Goal: Task Accomplishment & Management: Use online tool/utility

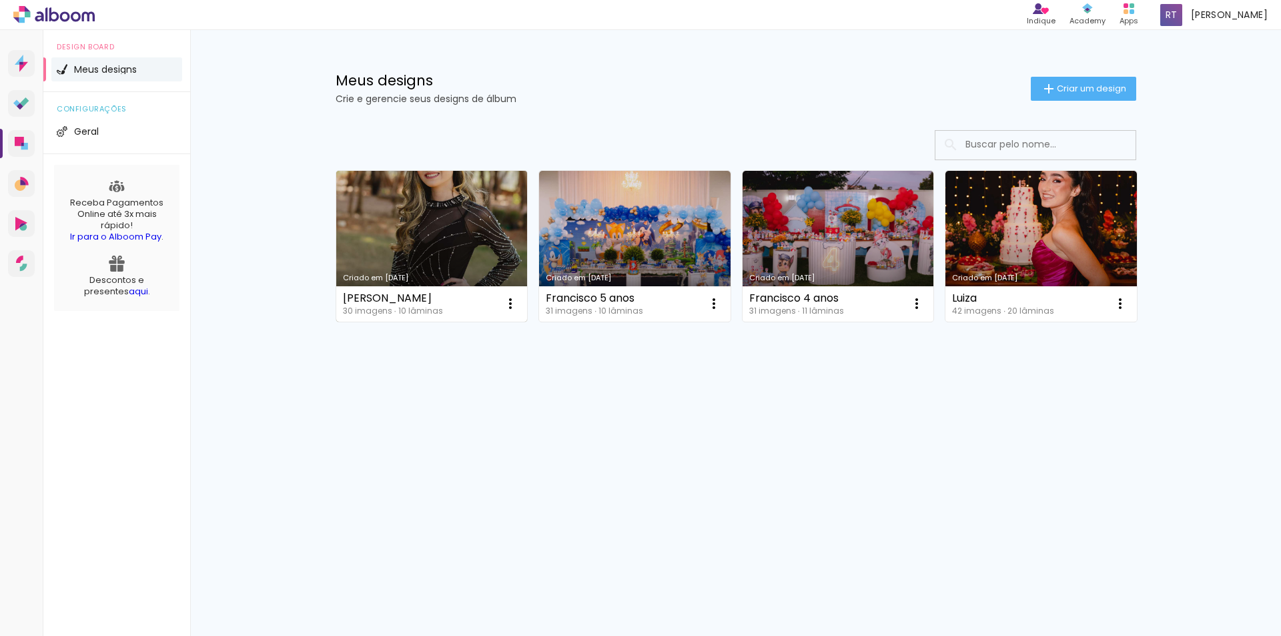
click at [400, 228] on link "Criado em [DATE]" at bounding box center [432, 246] width 192 height 151
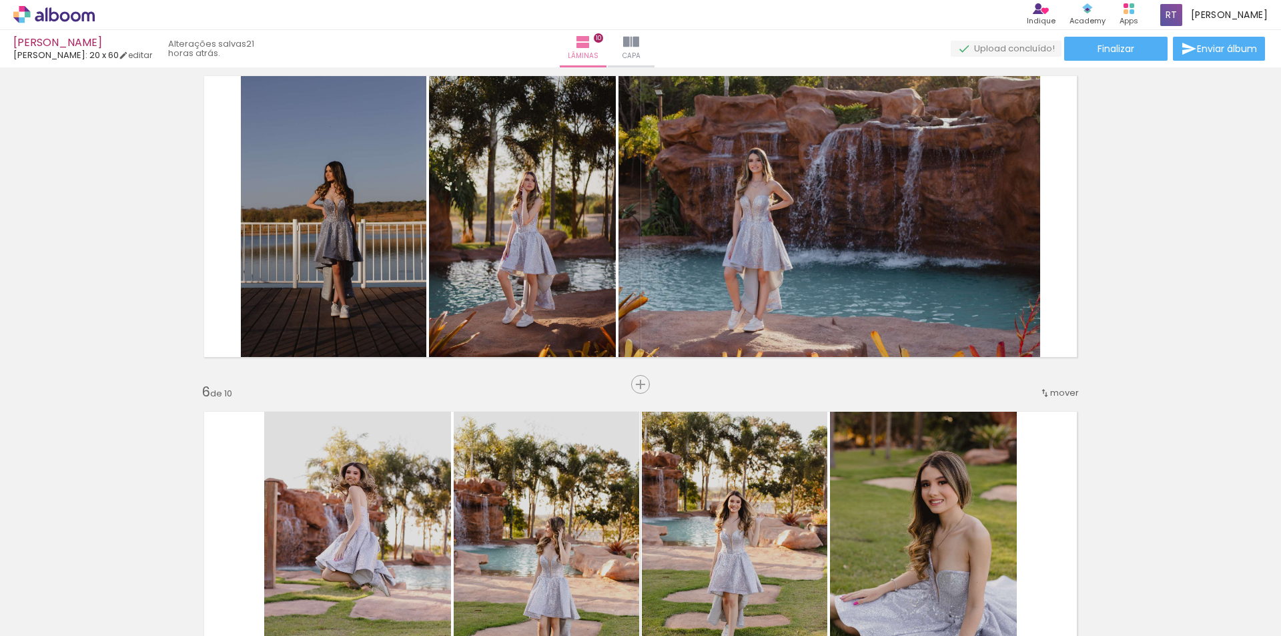
scroll to position [1401, 0]
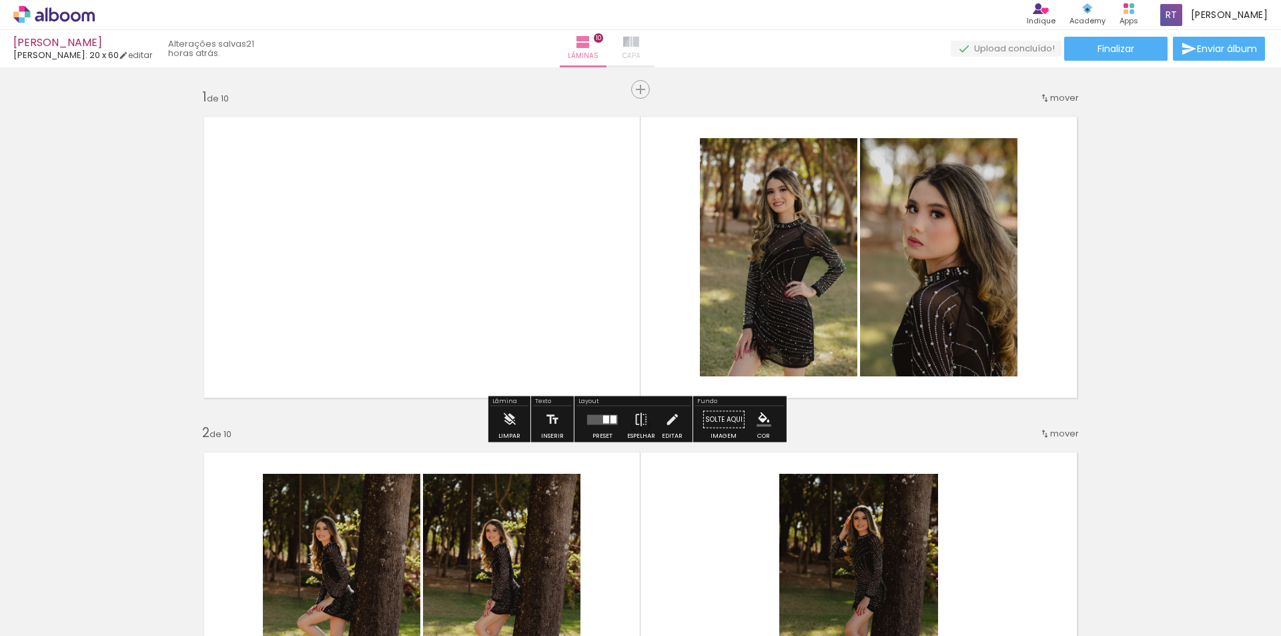
click at [639, 47] on iron-icon at bounding box center [631, 42] width 16 height 16
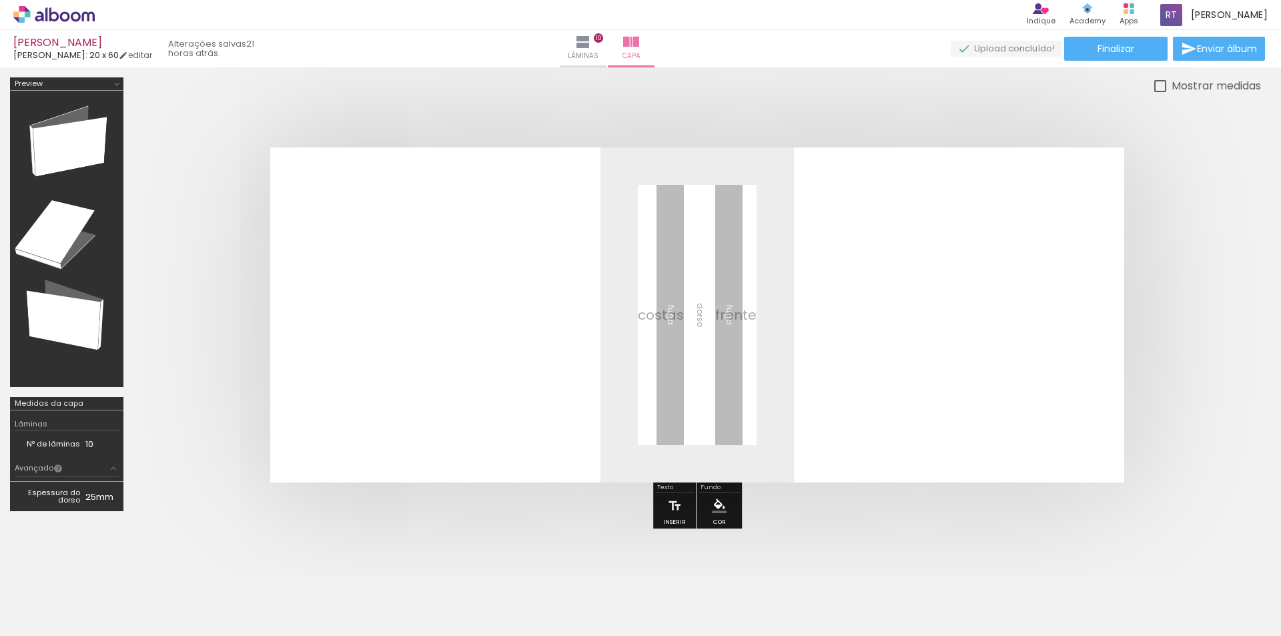
click at [42, 615] on span "Adicionar Fotos" at bounding box center [47, 618] width 40 height 15
click at [0, 0] on input "file" at bounding box center [0, 0] width 0 height 0
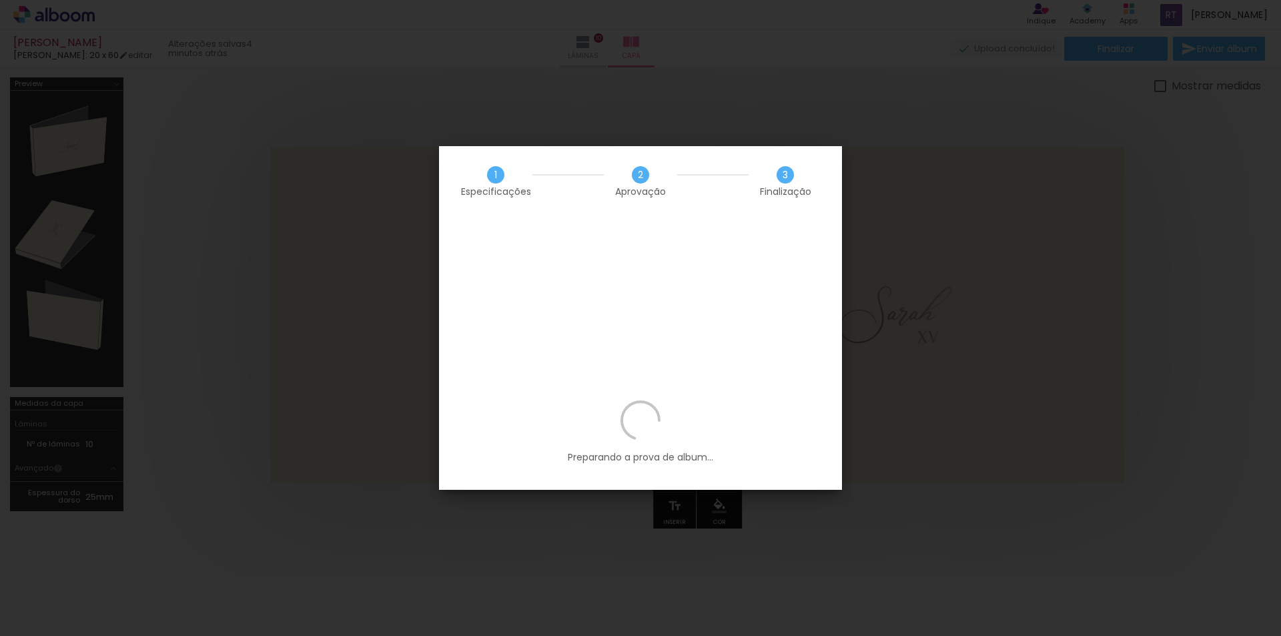
scroll to position [0, 1149]
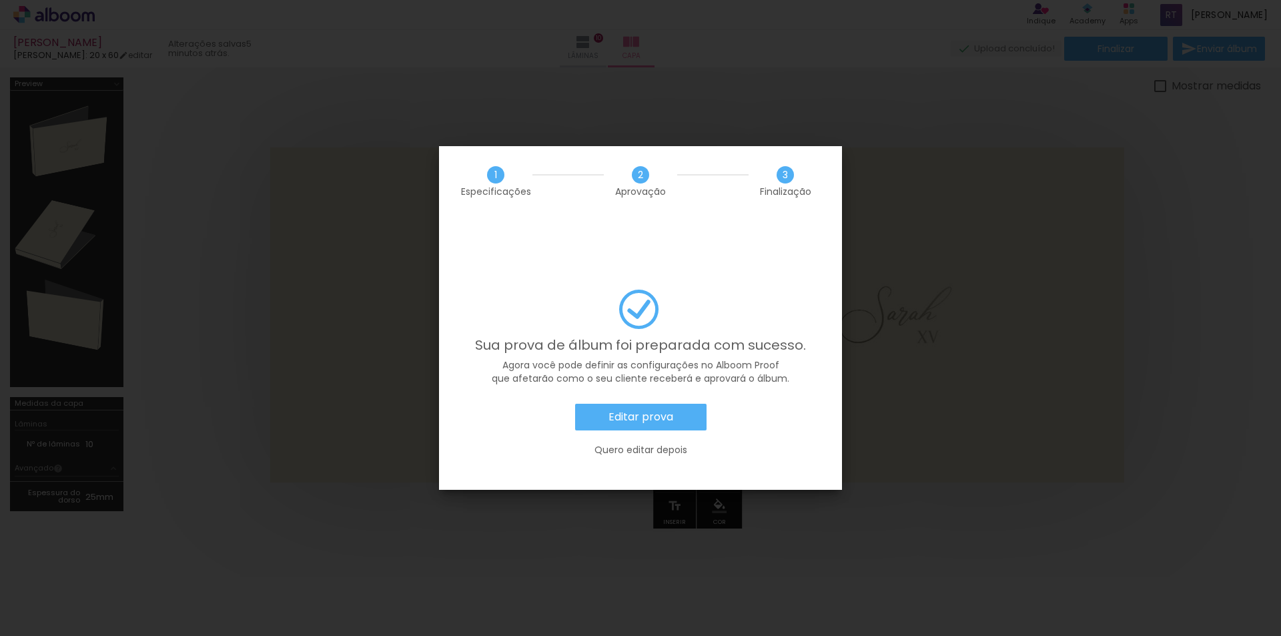
click at [0, 0] on slot "Editar prova" at bounding box center [0, 0] width 0 height 0
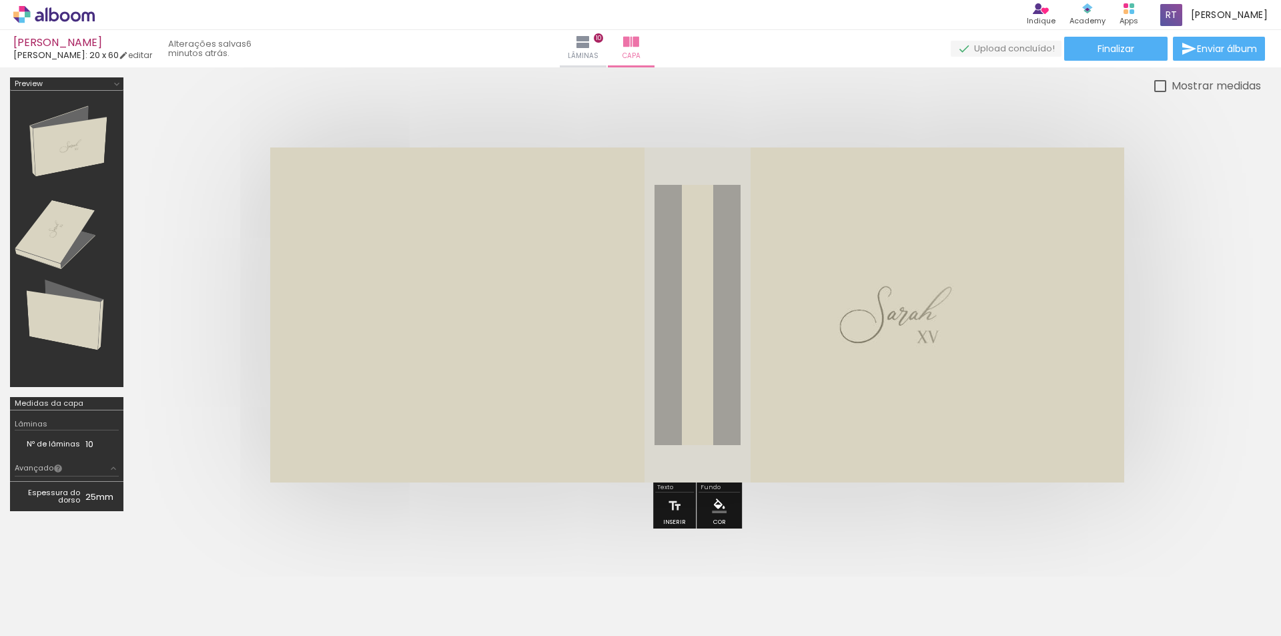
scroll to position [0, 1149]
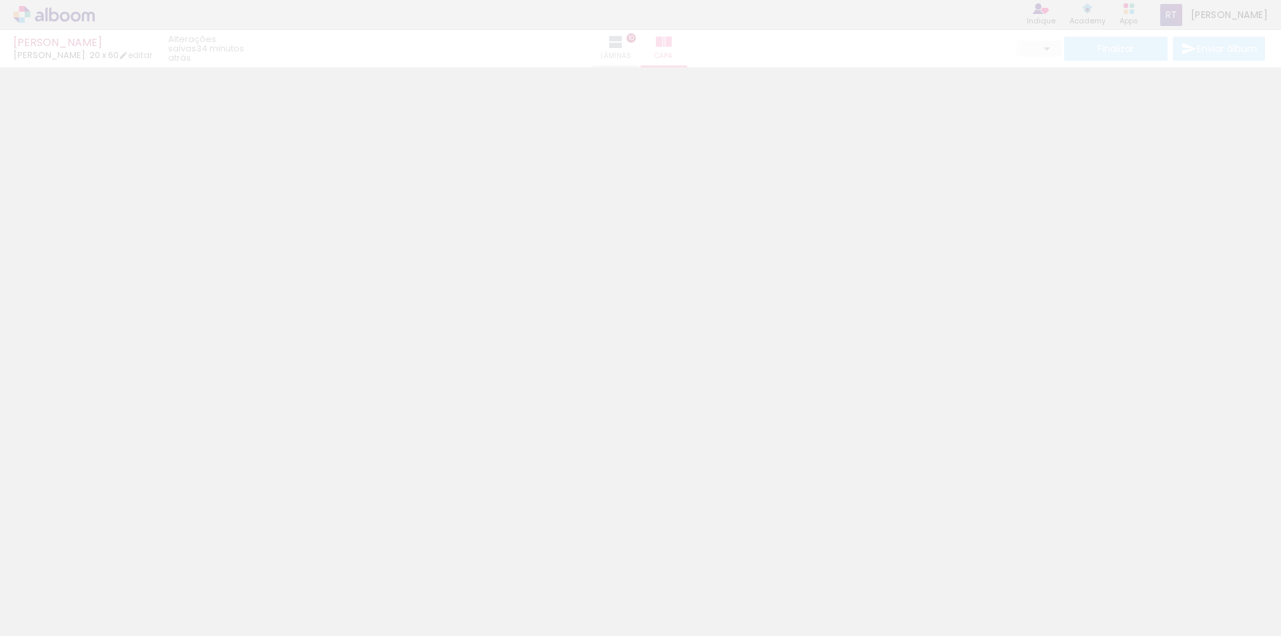
type input "0"
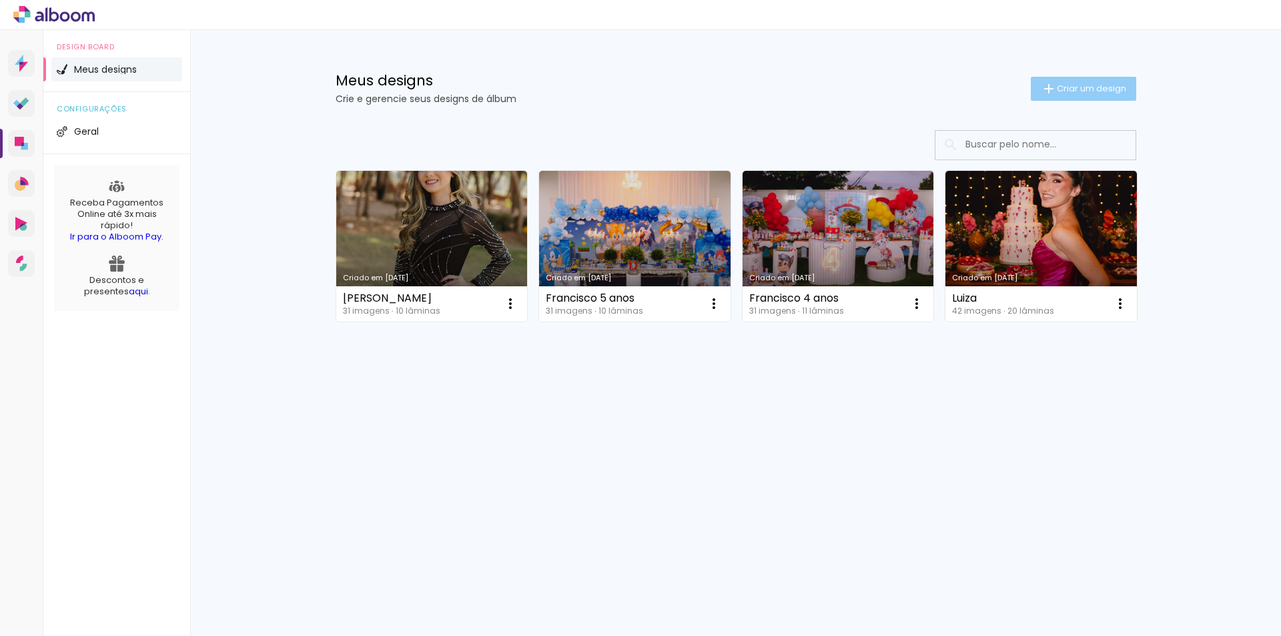
click at [1079, 92] on span "Criar um design" at bounding box center [1091, 88] width 69 height 9
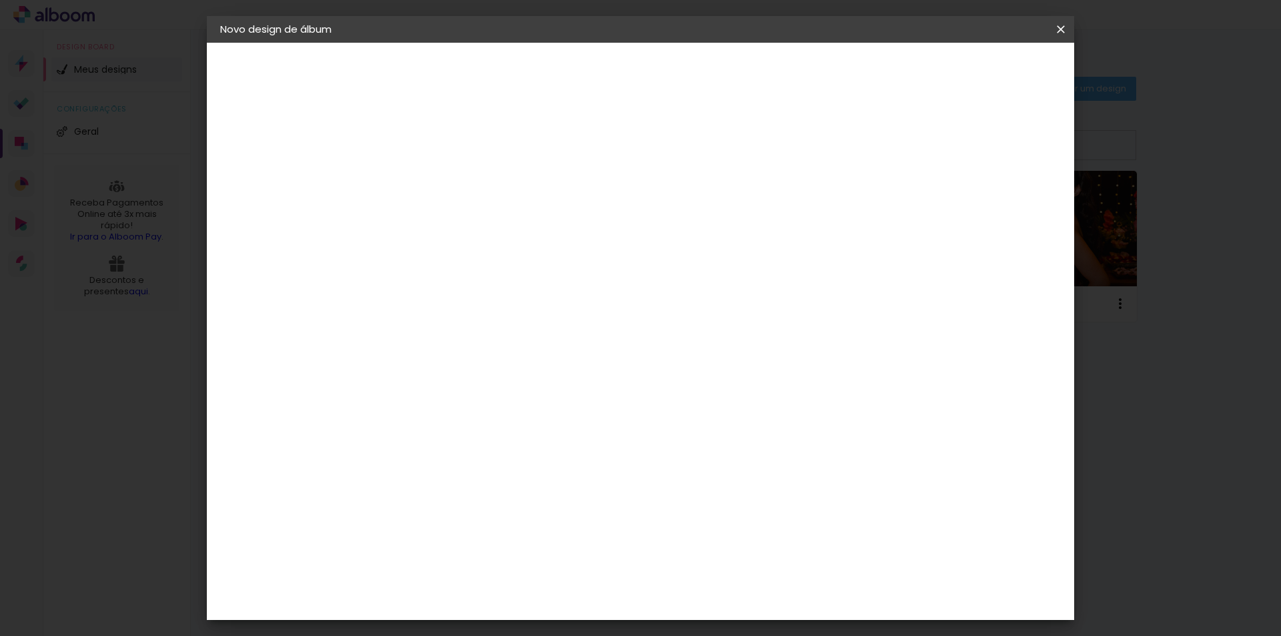
click at [438, 183] on input at bounding box center [438, 179] width 0 height 21
type input "[PERSON_NAME] + [PERSON_NAME]"
type paper-input "[PERSON_NAME] + [PERSON_NAME]"
click at [0, 0] on slot "Avançar" at bounding box center [0, 0] width 0 height 0
click at [483, 255] on input at bounding box center [472, 254] width 135 height 17
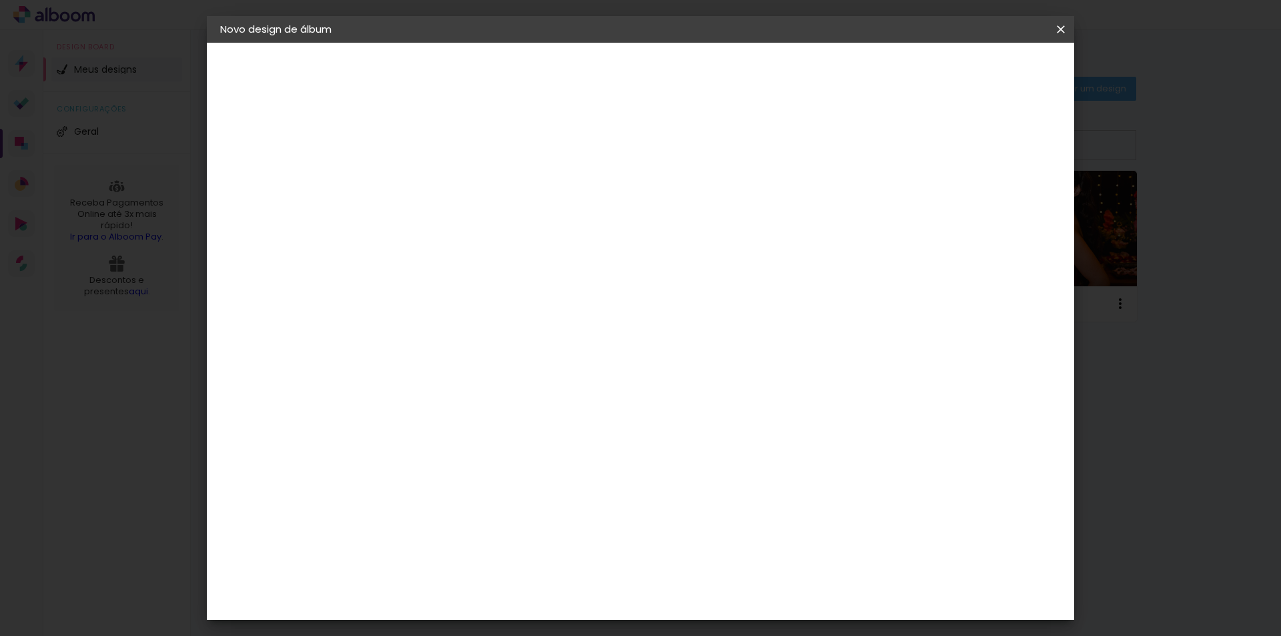
type input "lui"
type paper-input "lui"
click at [491, 311] on paper-item "[PERSON_NAME]" at bounding box center [462, 301] width 125 height 29
click at [0, 0] on slot "Avançar" at bounding box center [0, 0] width 0 height 0
click at [490, 222] on input "text" at bounding box center [464, 232] width 52 height 21
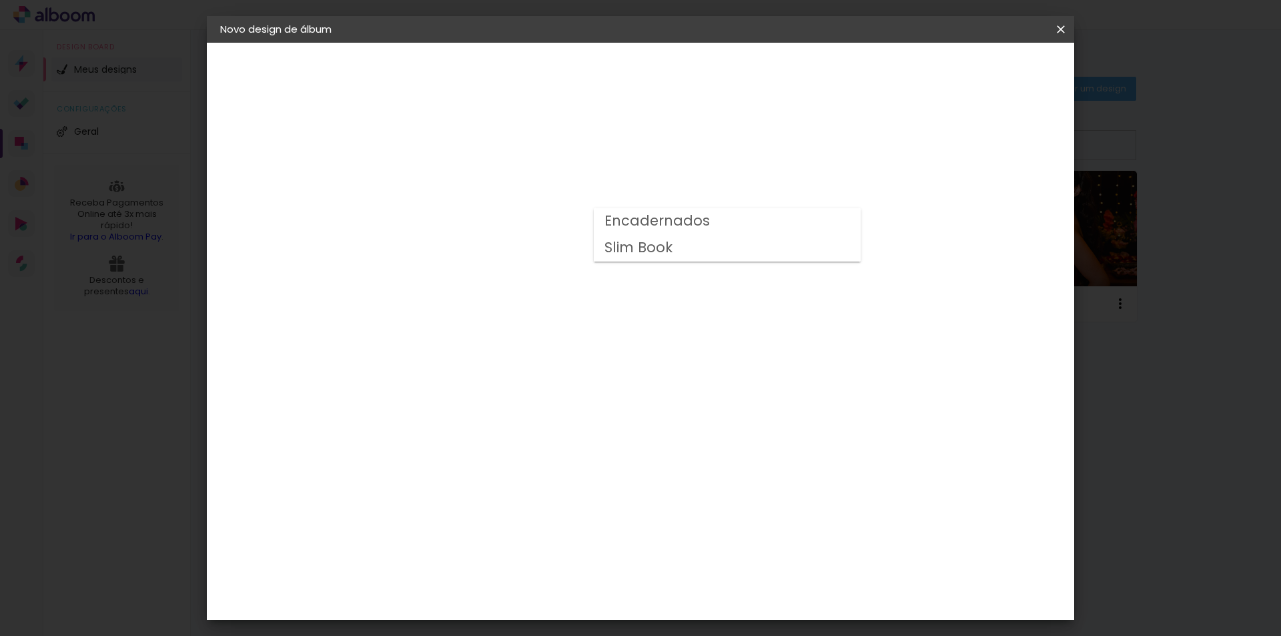
click at [0, 0] on slot "Encadernados" at bounding box center [0, 0] width 0 height 0
type input "Encadernados"
click at [528, 340] on span "20 x 60" at bounding box center [497, 349] width 62 height 27
click at [528, 551] on span "30 x 60" at bounding box center [497, 564] width 62 height 27
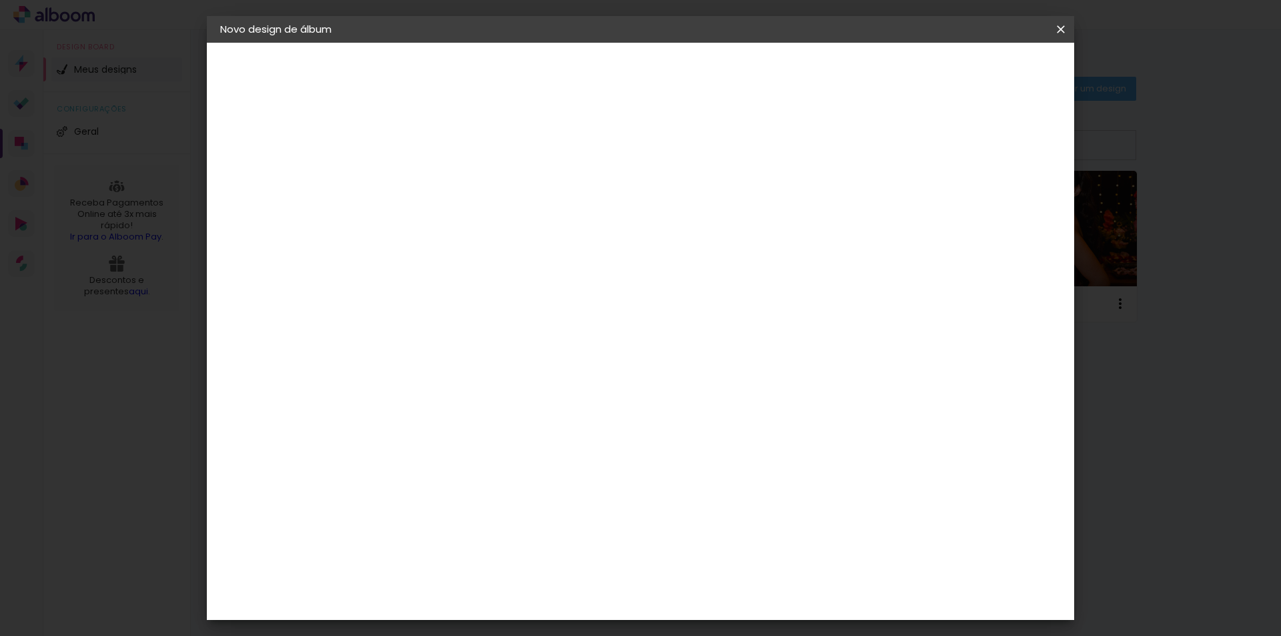
click at [0, 0] on slot "Avançar" at bounding box center [0, 0] width 0 height 0
click at [978, 66] on span "Iniciar design" at bounding box center [947, 70] width 61 height 9
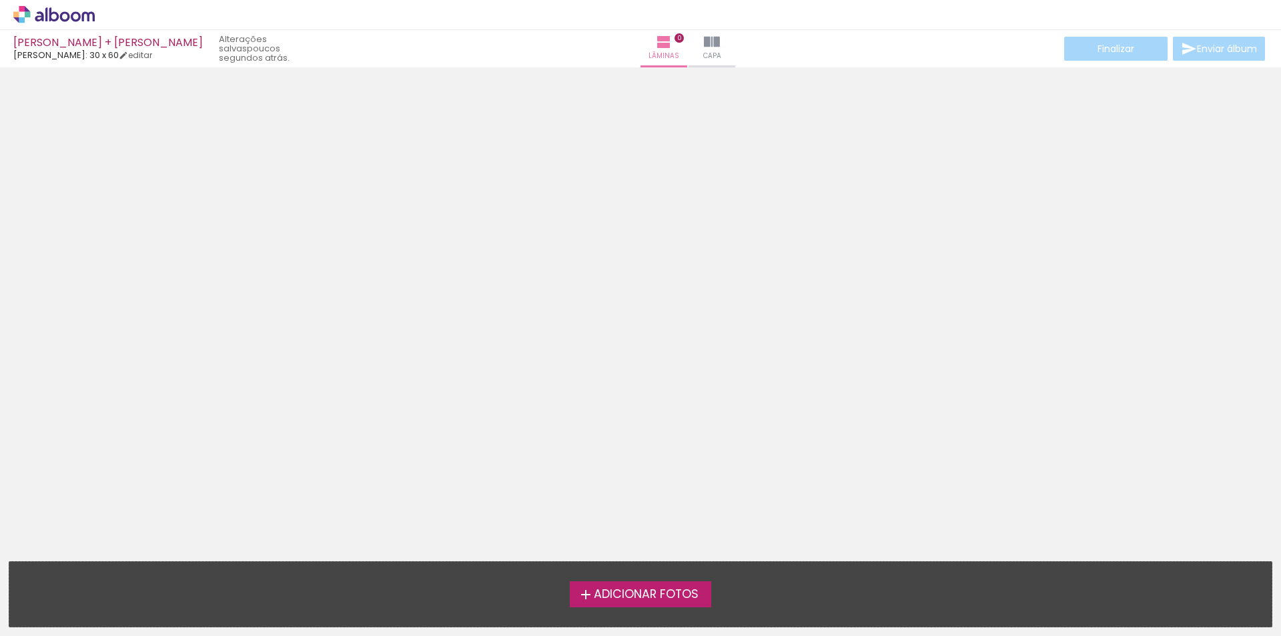
click at [603, 592] on span "Adicionar Fotos" at bounding box center [646, 595] width 105 height 12
click at [0, 0] on input "file" at bounding box center [0, 0] width 0 height 0
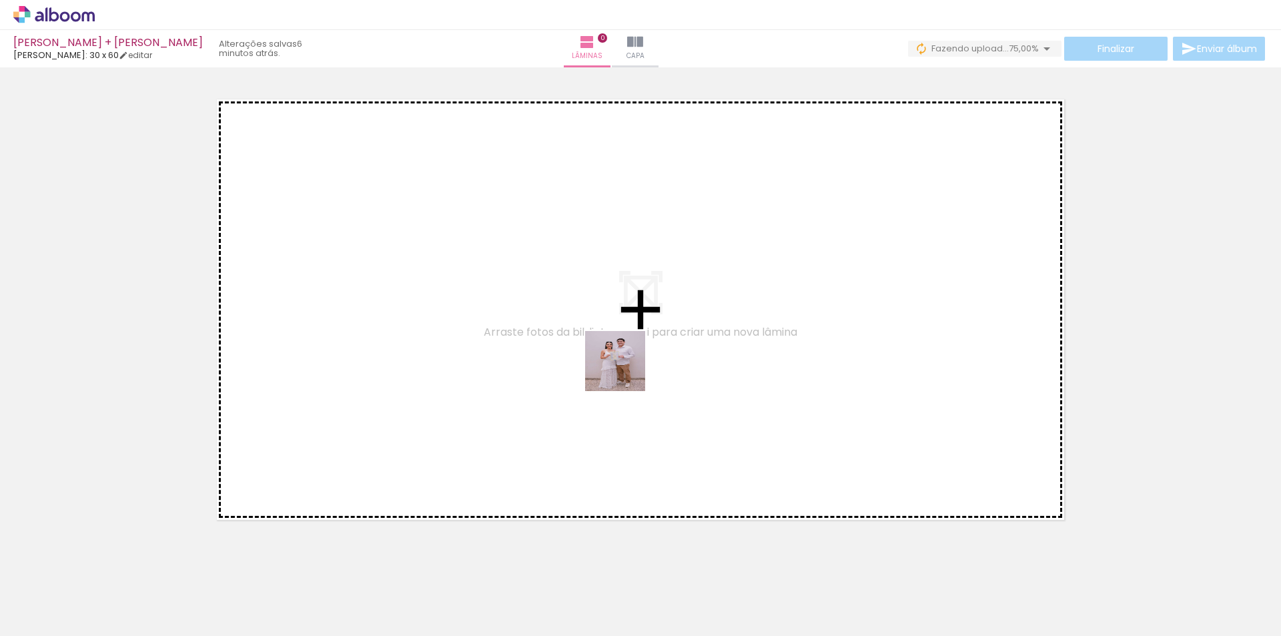
drag, startPoint x: 427, startPoint y: 569, endPoint x: 625, endPoint y: 367, distance: 282.6
click at [625, 367] on quentale-workspace at bounding box center [640, 318] width 1281 height 636
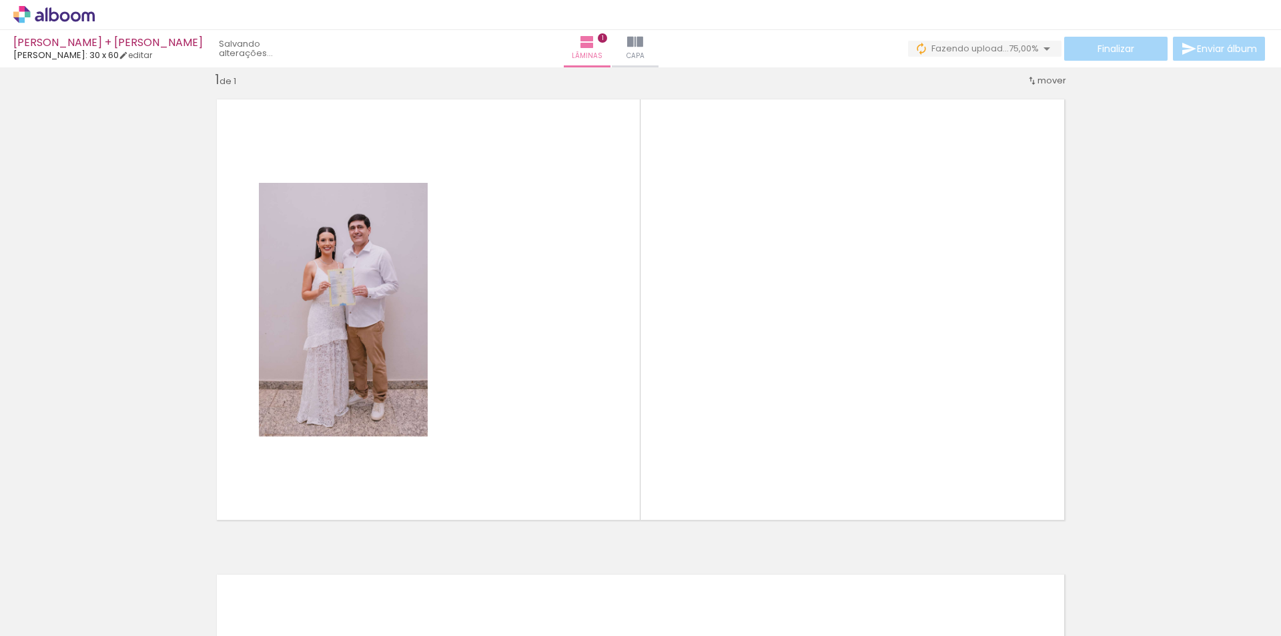
scroll to position [17, 0]
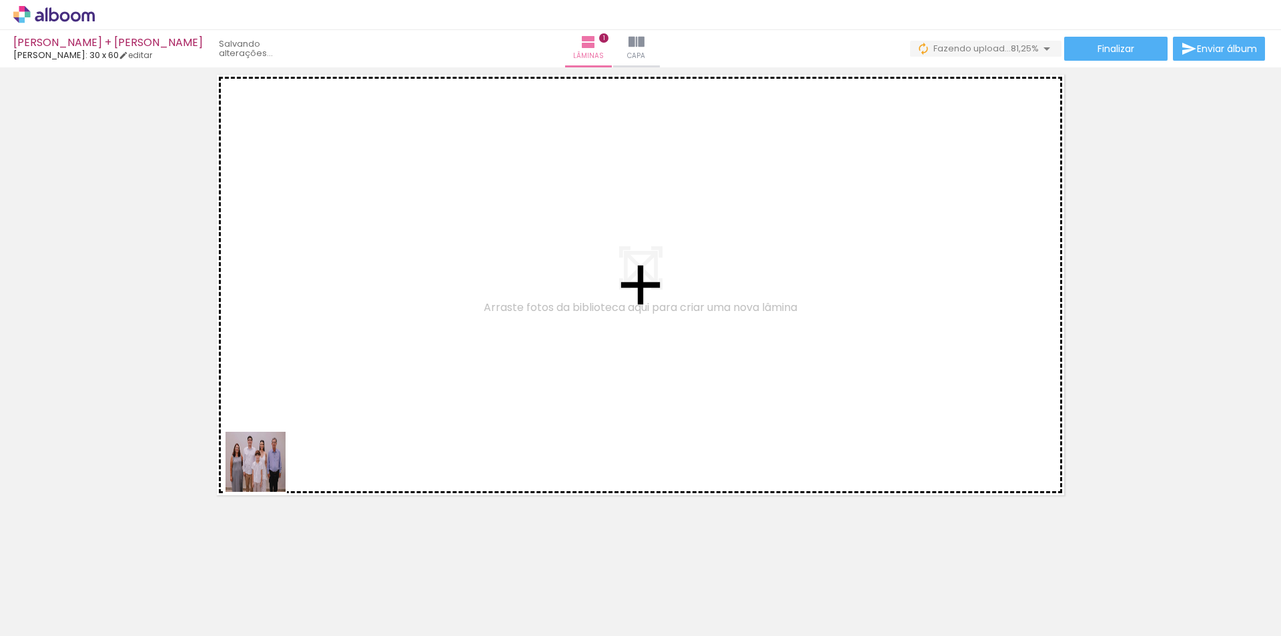
drag, startPoint x: 240, startPoint y: 495, endPoint x: 402, endPoint y: 338, distance: 225.6
click at [402, 338] on quentale-workspace at bounding box center [640, 318] width 1281 height 636
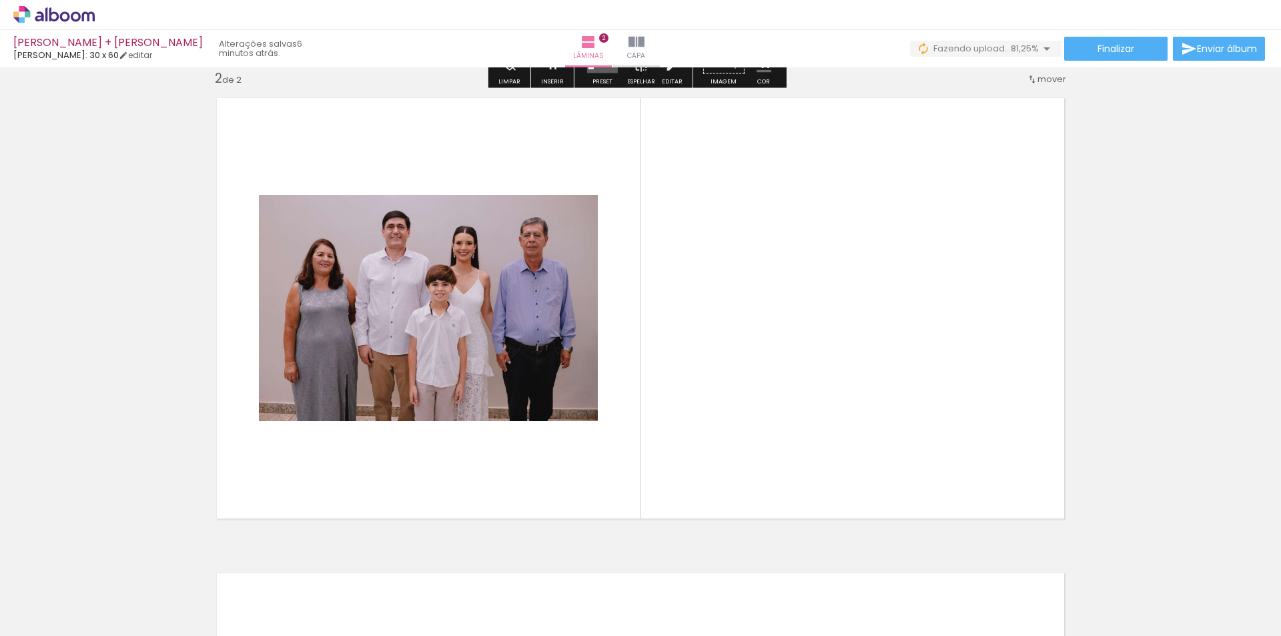
scroll to position [492, 0]
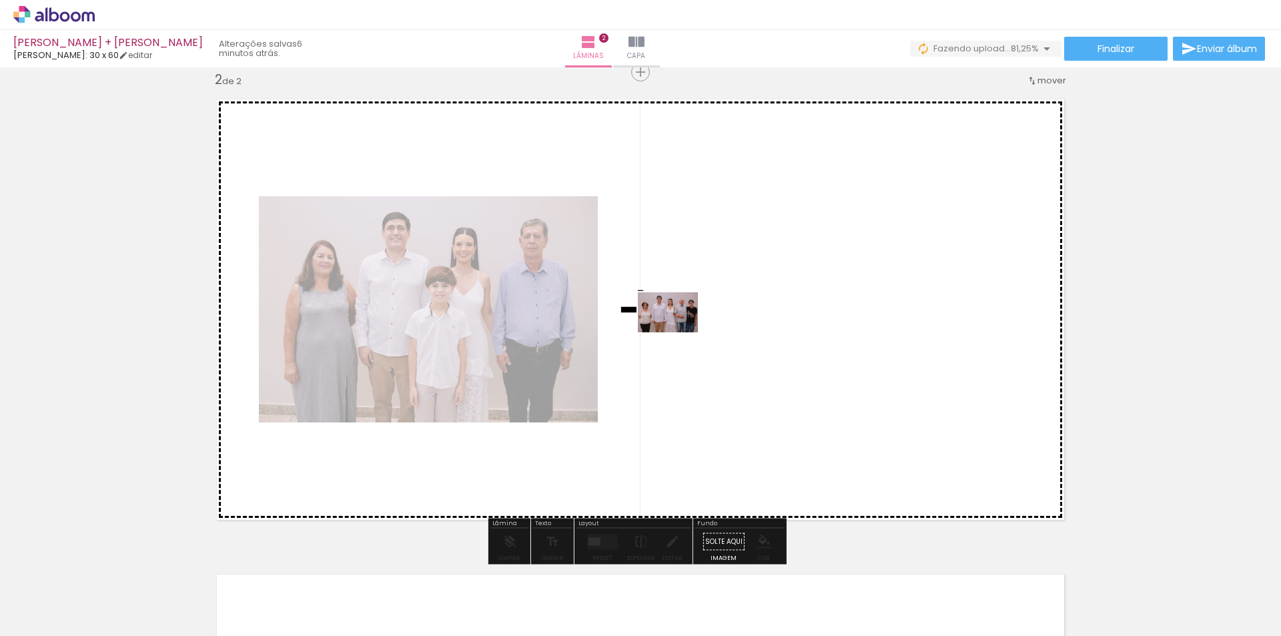
drag, startPoint x: 214, startPoint y: 599, endPoint x: 678, endPoint y: 332, distance: 535.1
click at [678, 332] on quentale-workspace at bounding box center [640, 318] width 1281 height 636
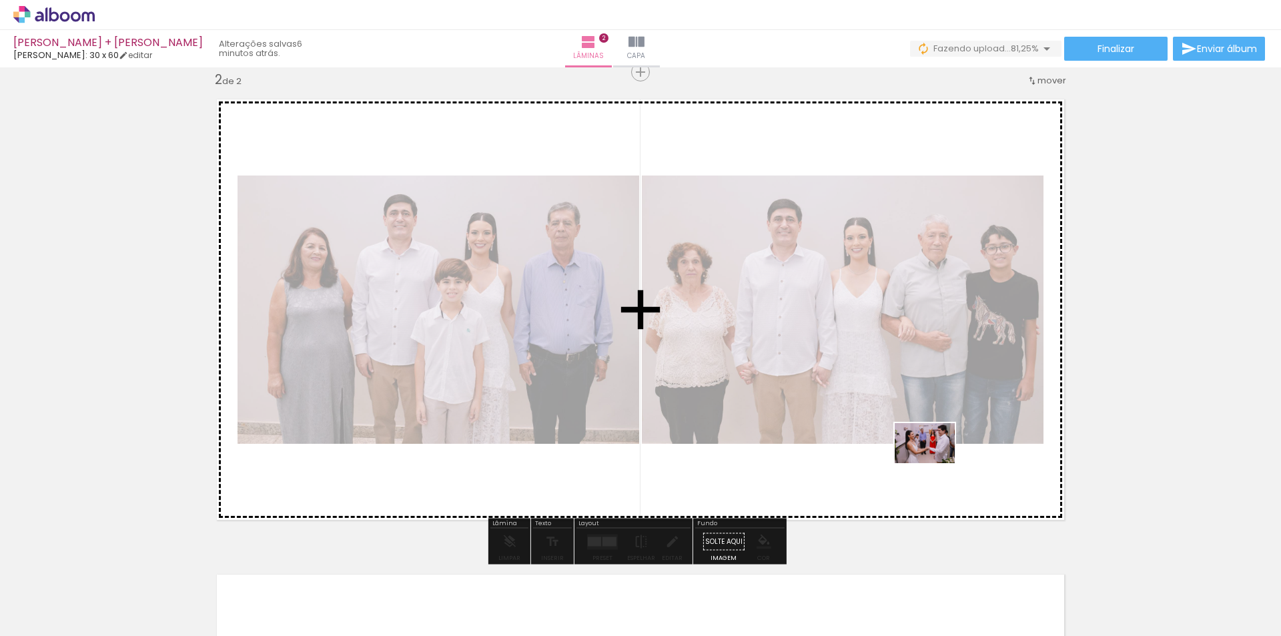
drag, startPoint x: 297, startPoint y: 591, endPoint x: 930, endPoint y: 466, distance: 644.8
click at [930, 466] on quentale-workspace at bounding box center [640, 318] width 1281 height 636
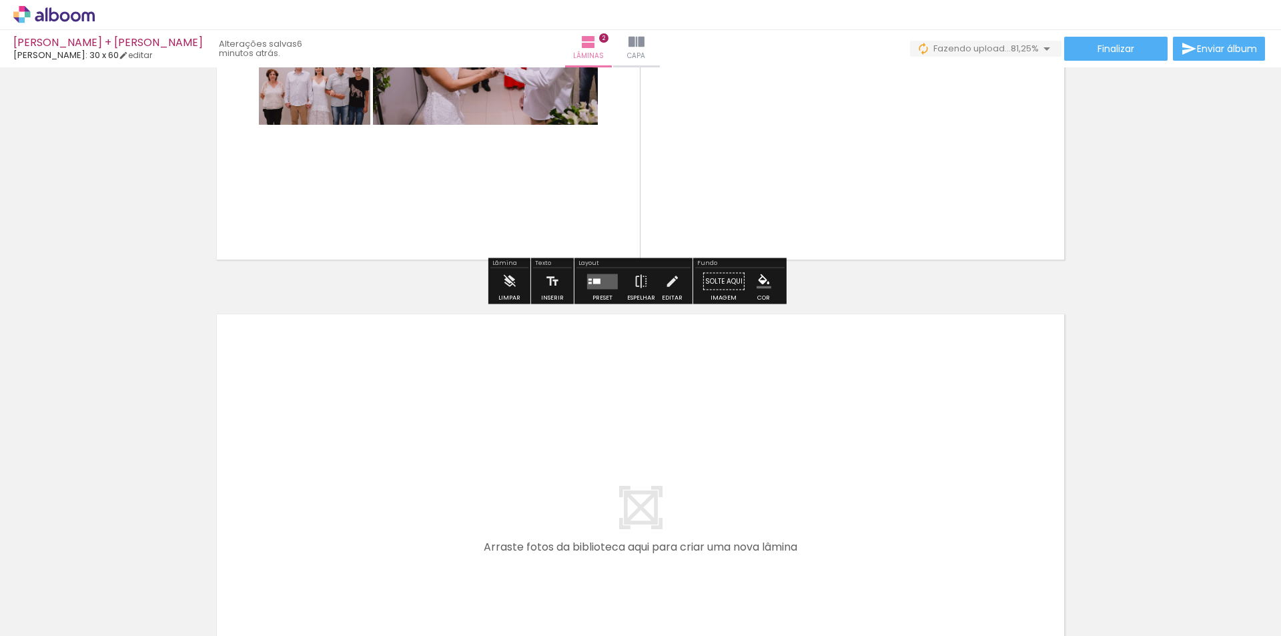
scroll to position [826, 0]
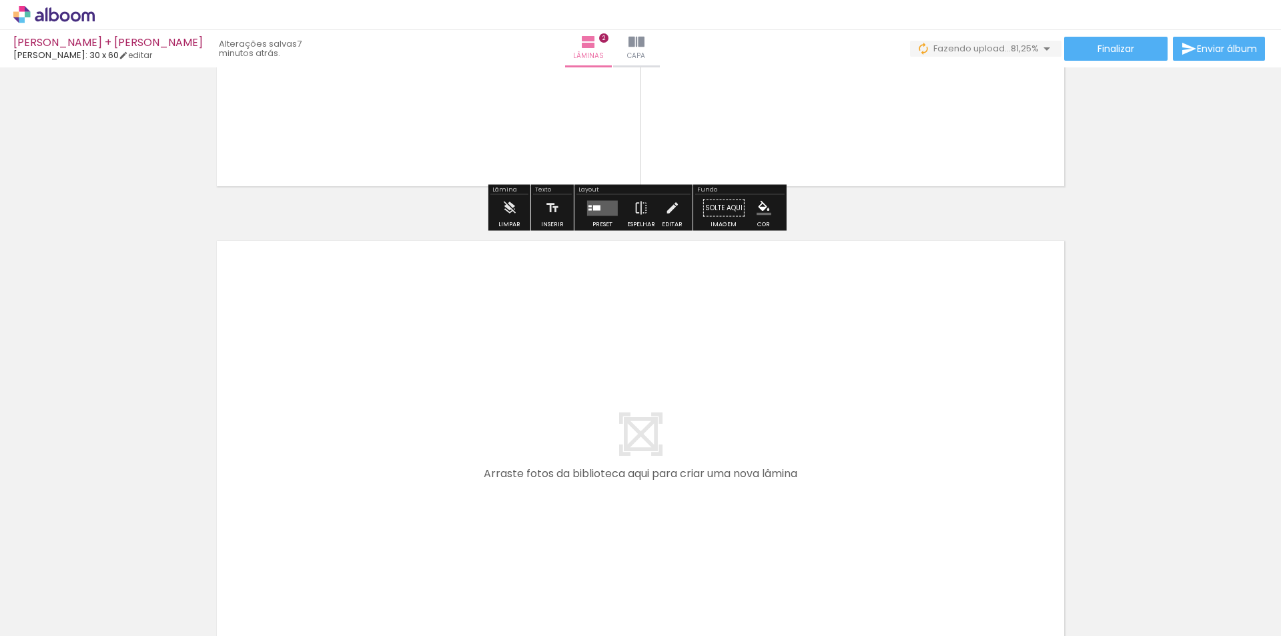
drag, startPoint x: 444, startPoint y: 591, endPoint x: 391, endPoint y: 411, distance: 187.3
click at [391, 411] on quentale-workspace at bounding box center [640, 318] width 1281 height 636
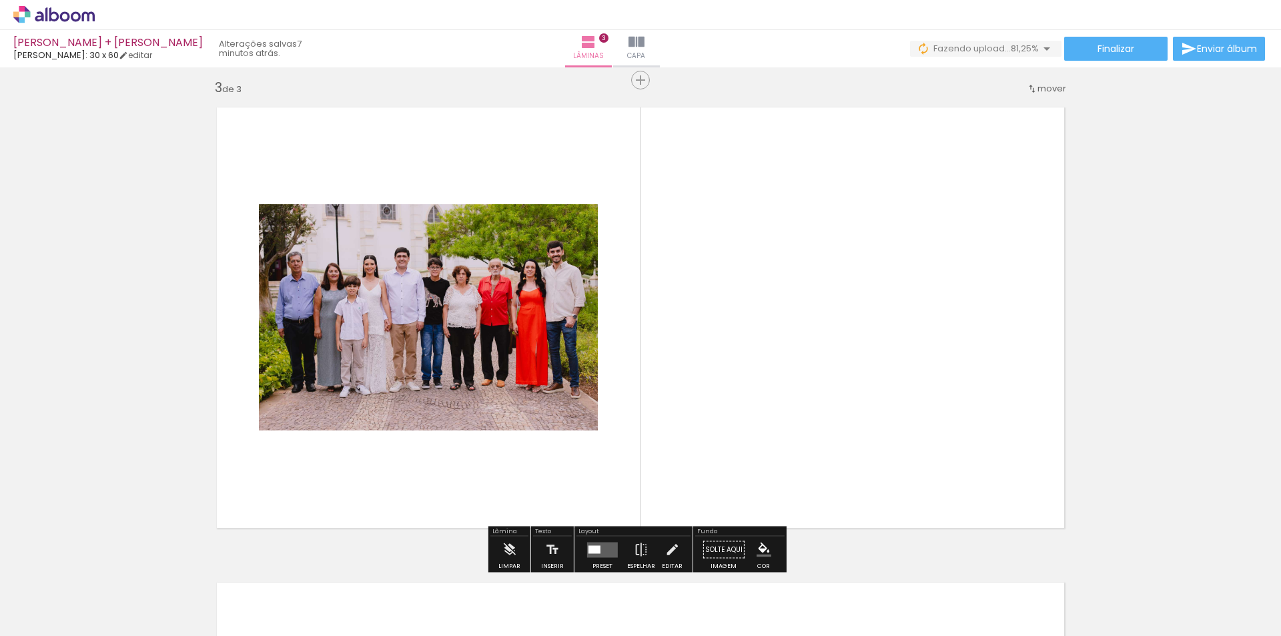
scroll to position [968, 0]
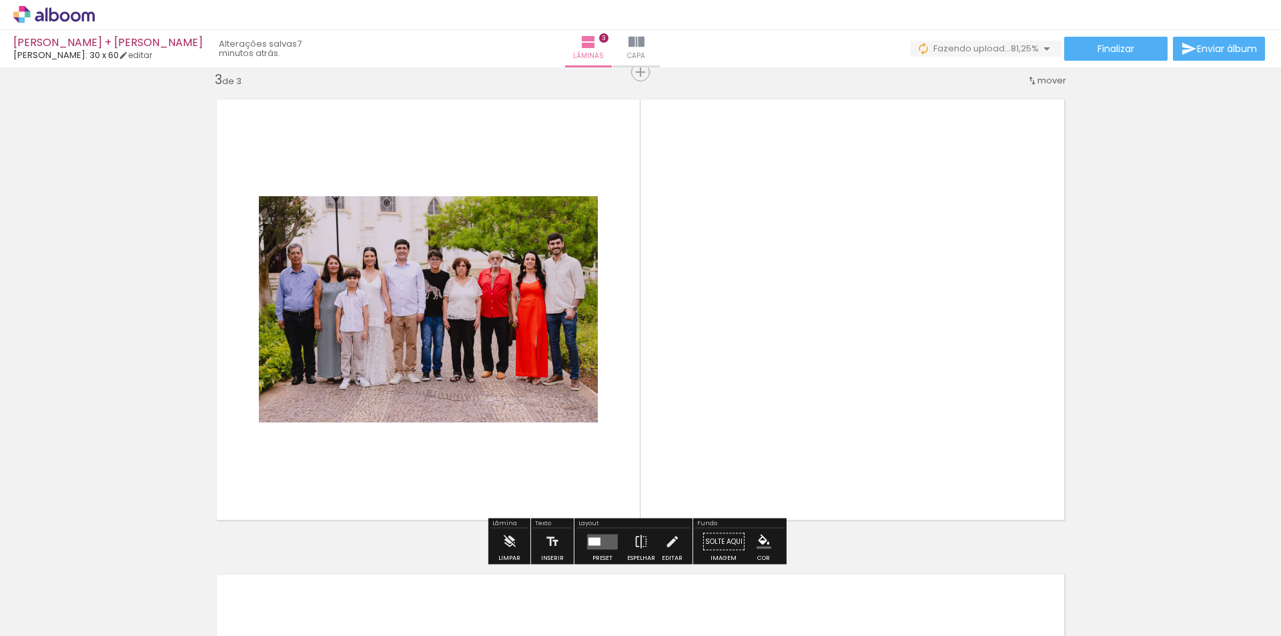
drag, startPoint x: 522, startPoint y: 593, endPoint x: 675, endPoint y: 494, distance: 181.9
click at [704, 383] on quentale-workspace at bounding box center [640, 318] width 1281 height 636
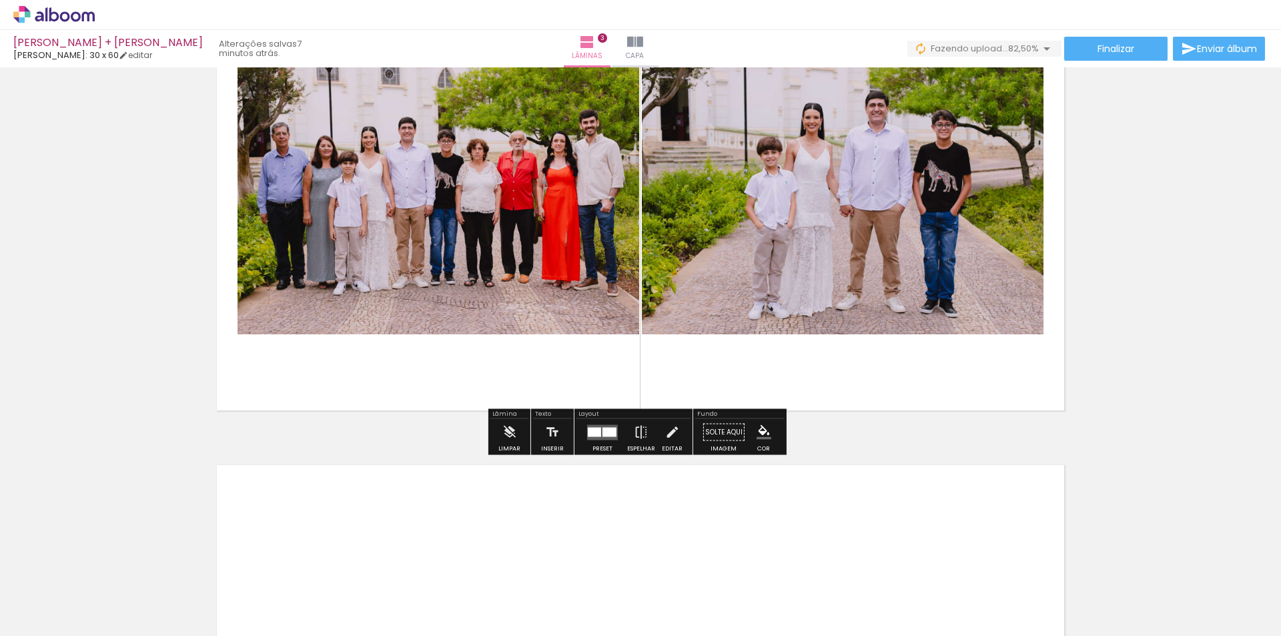
scroll to position [1101, 0]
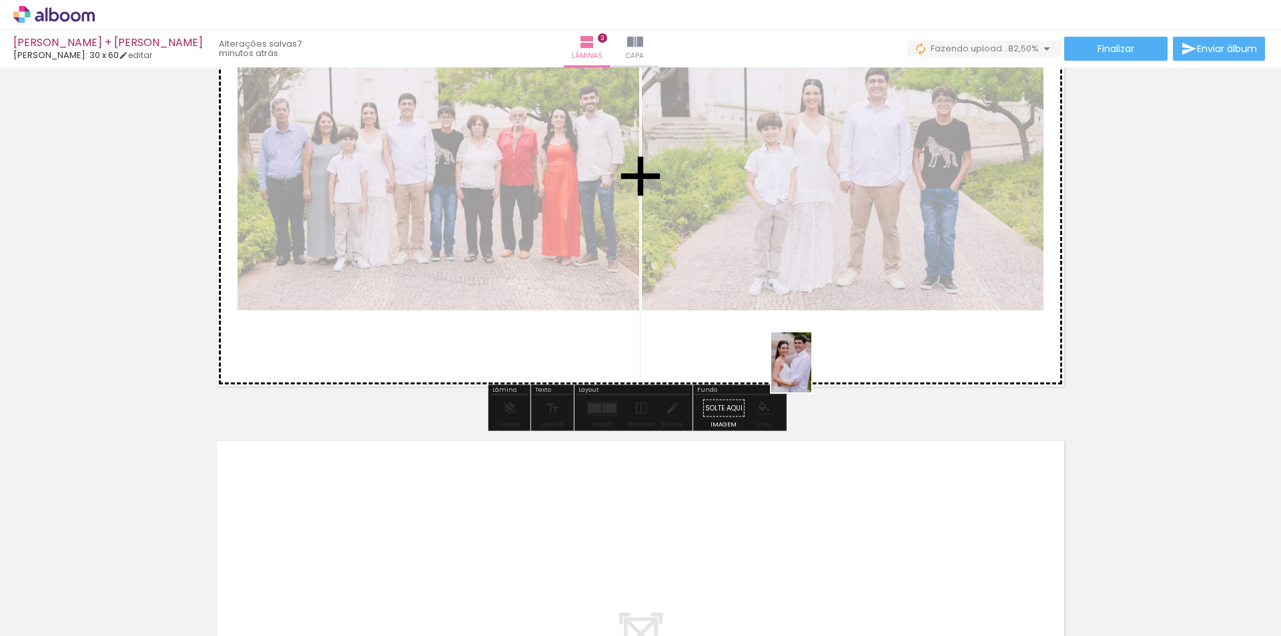
drag, startPoint x: 635, startPoint y: 569, endPoint x: 811, endPoint y: 372, distance: 264.1
click at [811, 372] on quentale-workspace at bounding box center [640, 318] width 1281 height 636
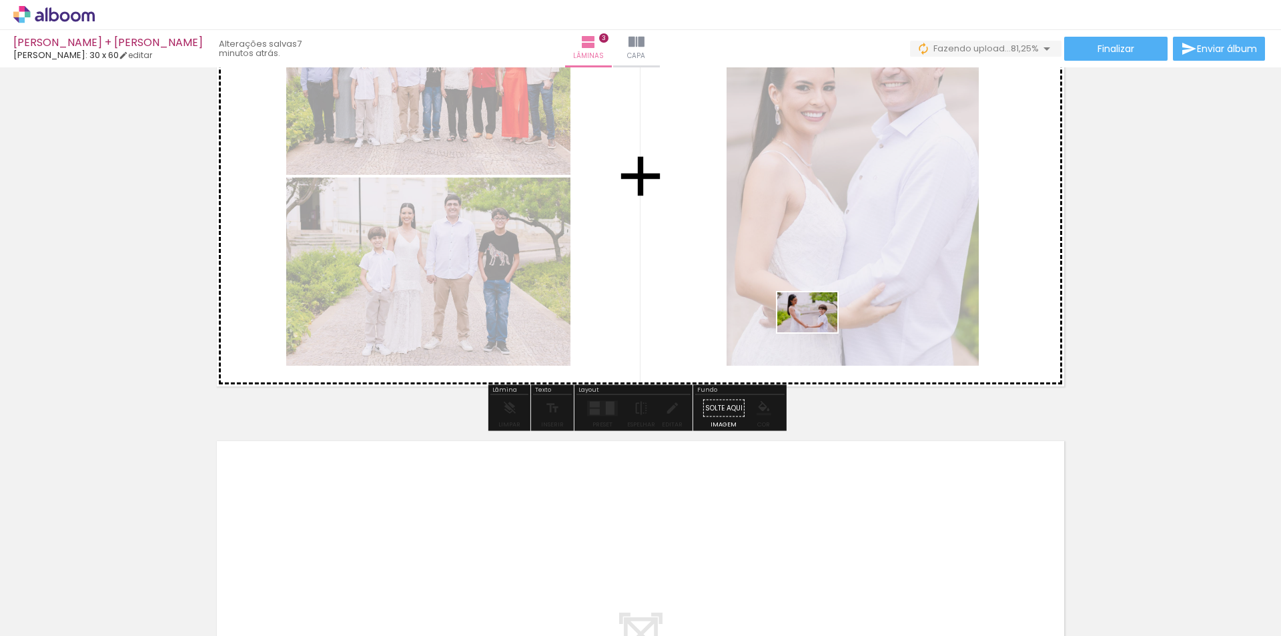
drag, startPoint x: 697, startPoint y: 566, endPoint x: 817, endPoint y: 332, distance: 262.9
click at [817, 332] on quentale-workspace at bounding box center [640, 318] width 1281 height 636
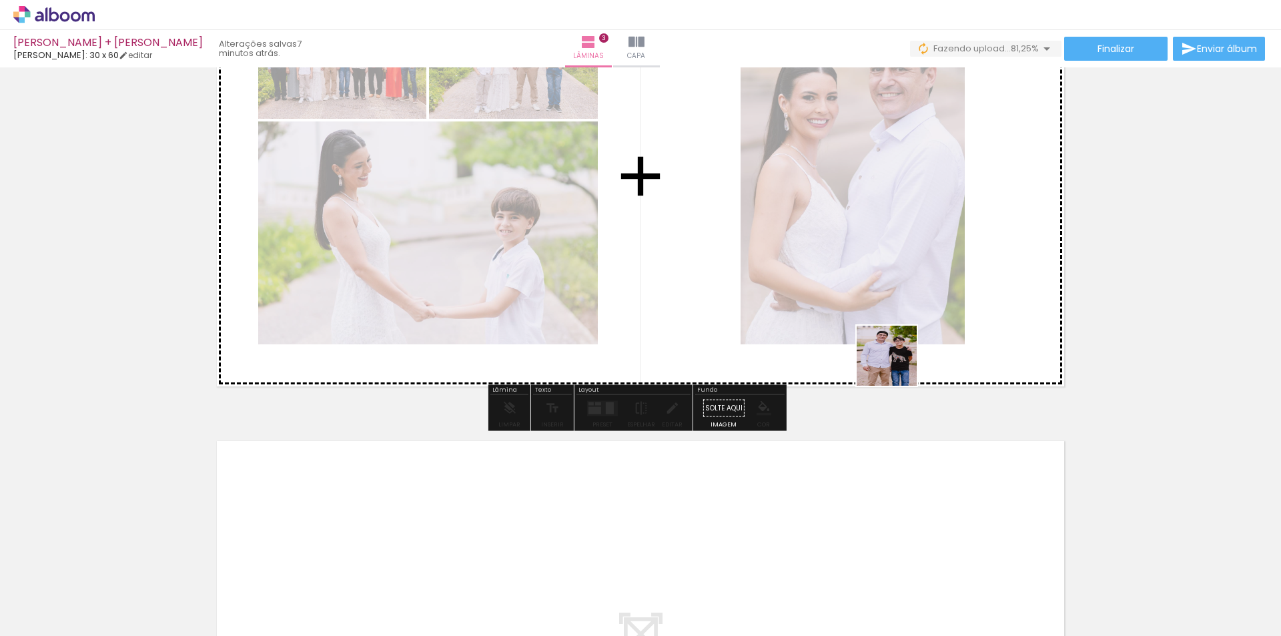
drag, startPoint x: 897, startPoint y: 366, endPoint x: 954, endPoint y: 311, distance: 79.3
click at [954, 311] on quentale-workspace at bounding box center [640, 318] width 1281 height 636
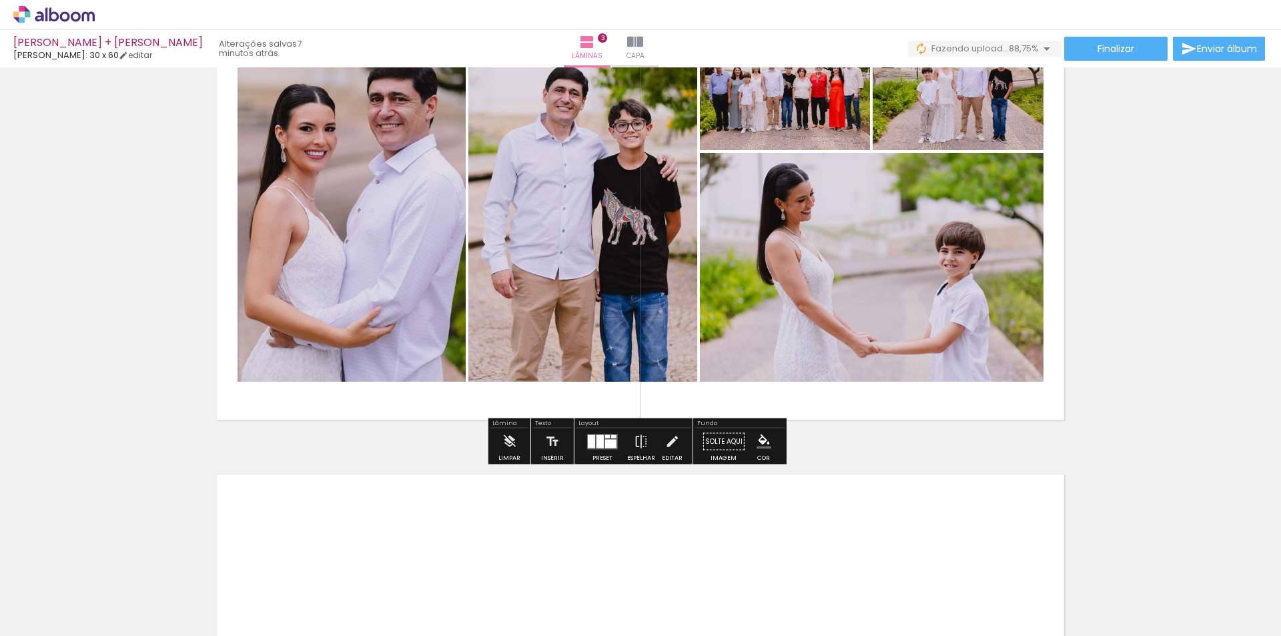
scroll to position [1168, 0]
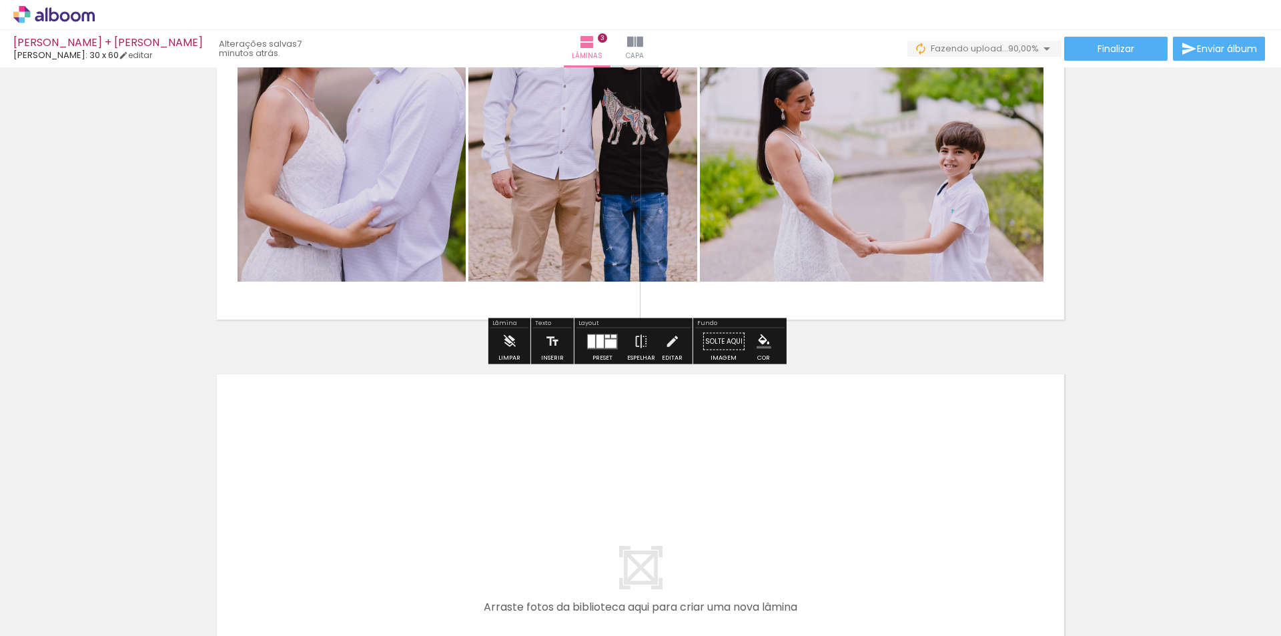
click at [600, 340] on div at bounding box center [600, 340] width 7 height 13
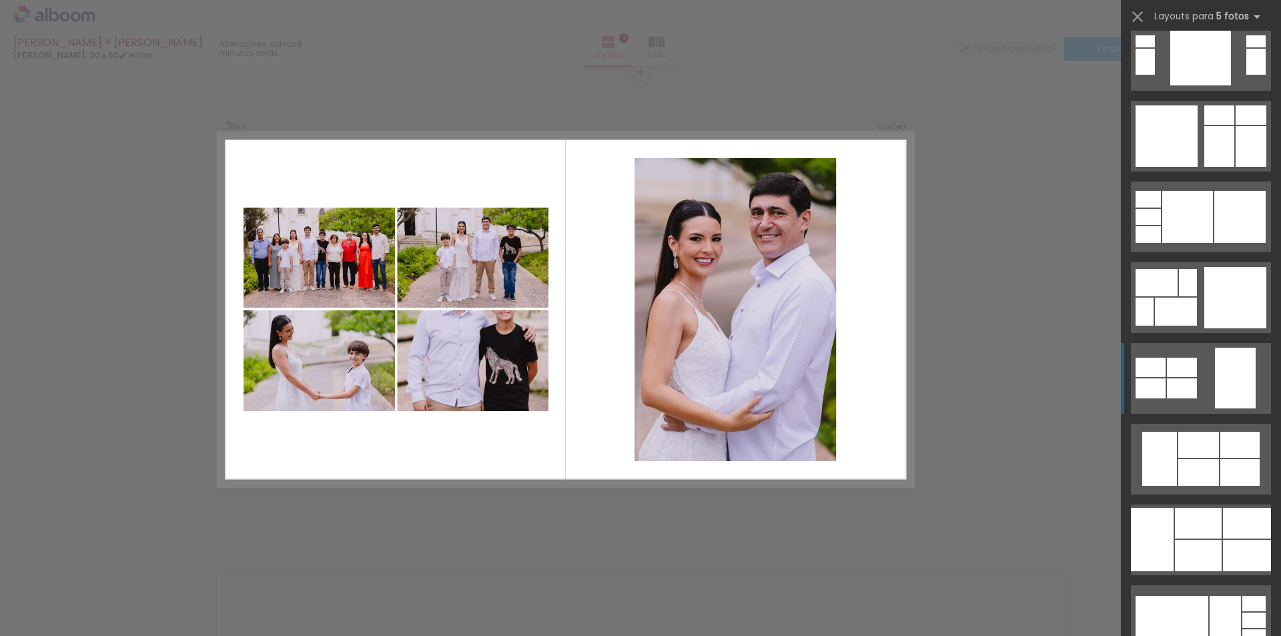
scroll to position [4404, 0]
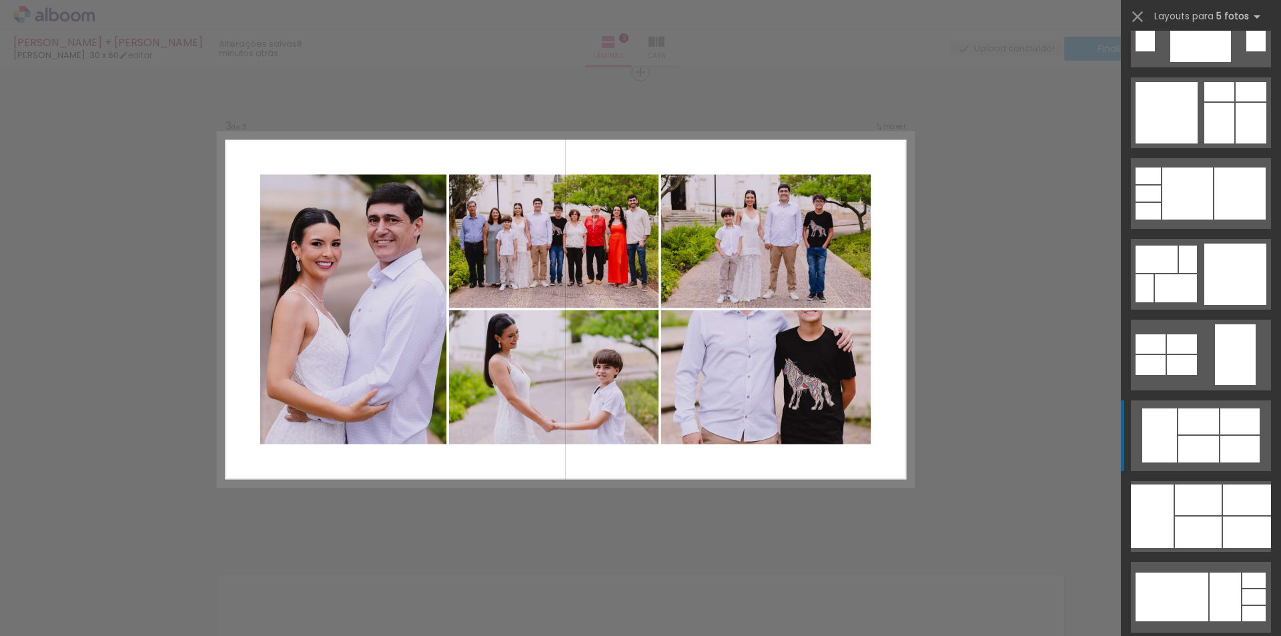
click at [1203, 441] on div at bounding box center [1198, 449] width 41 height 27
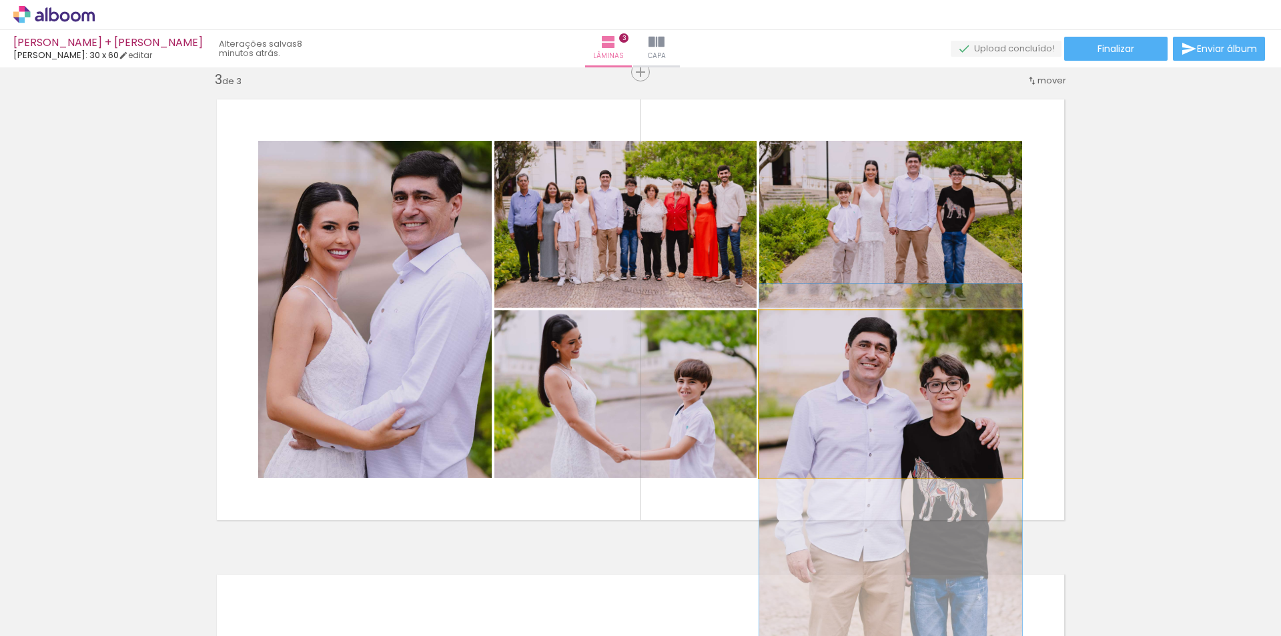
drag, startPoint x: 911, startPoint y: 380, endPoint x: 894, endPoint y: 466, distance: 87.2
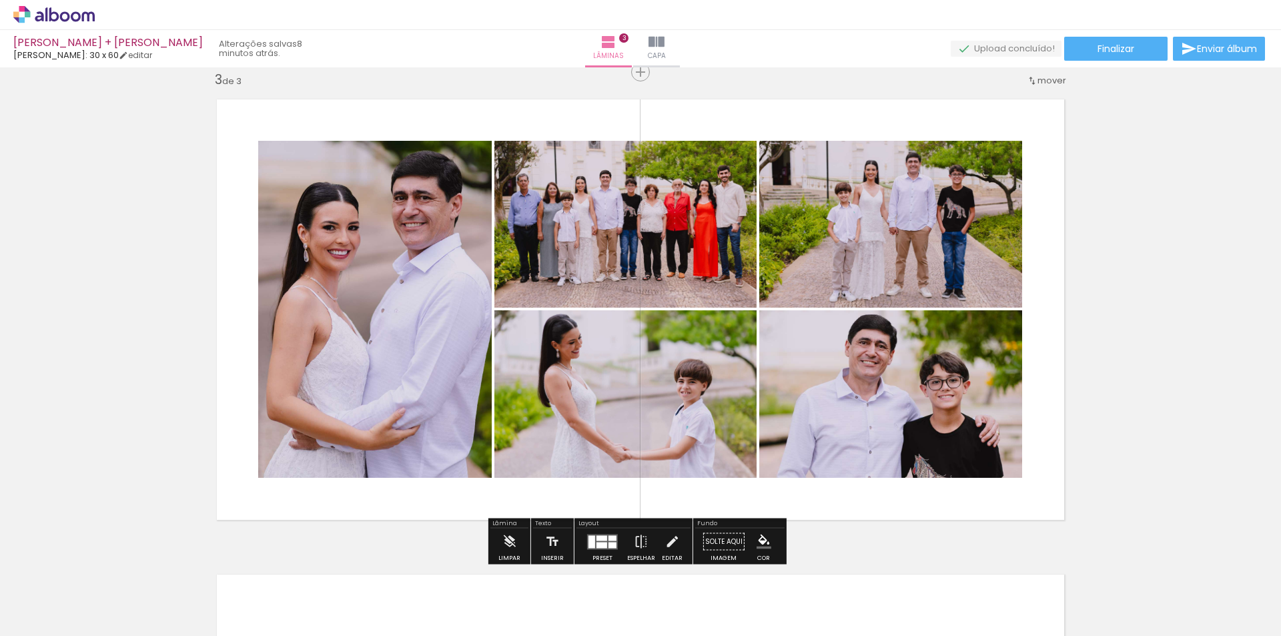
click at [1097, 344] on div "Inserir lâmina 1 de 3 Inserir lâmina 2 de 3 Inserir lâmina 3 de 3" at bounding box center [640, 55] width 1281 height 1901
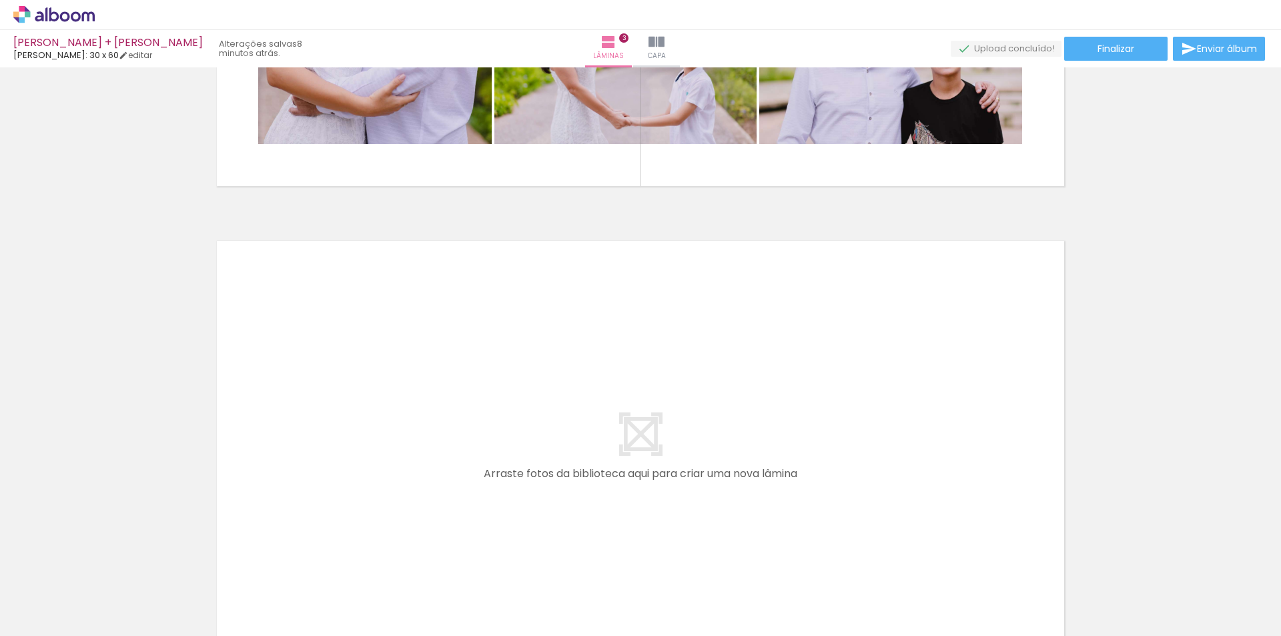
scroll to position [1435, 0]
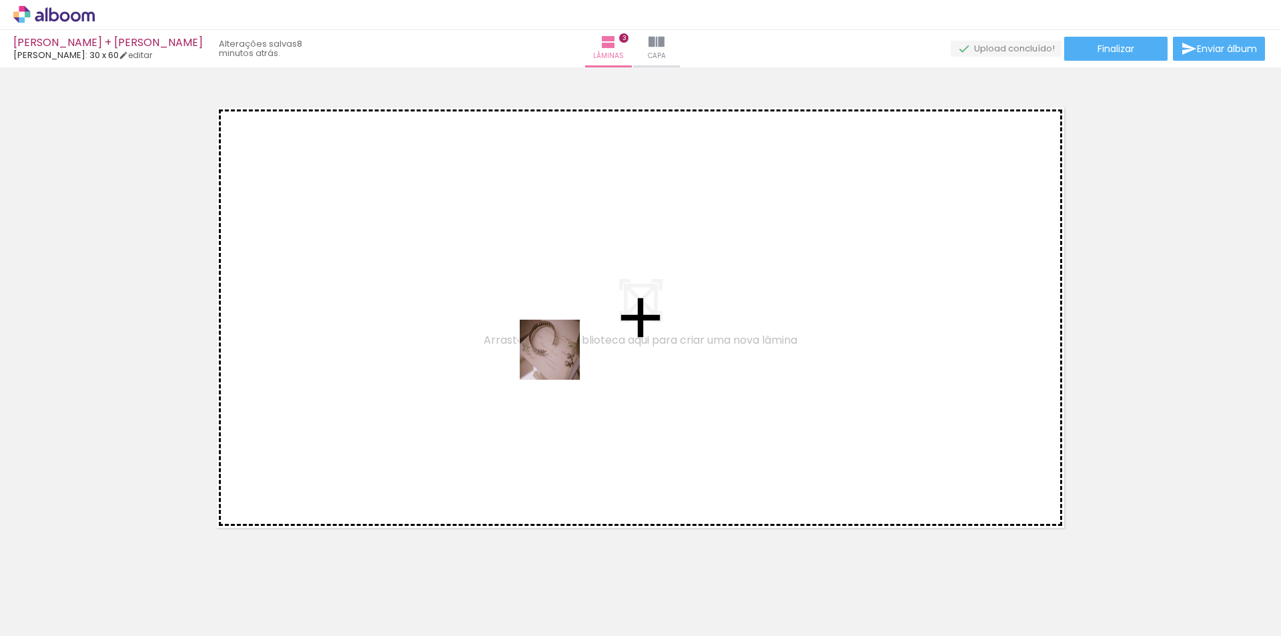
drag, startPoint x: 819, startPoint y: 589, endPoint x: 527, endPoint y: 348, distance: 378.7
click at [527, 348] on quentale-workspace at bounding box center [640, 318] width 1281 height 636
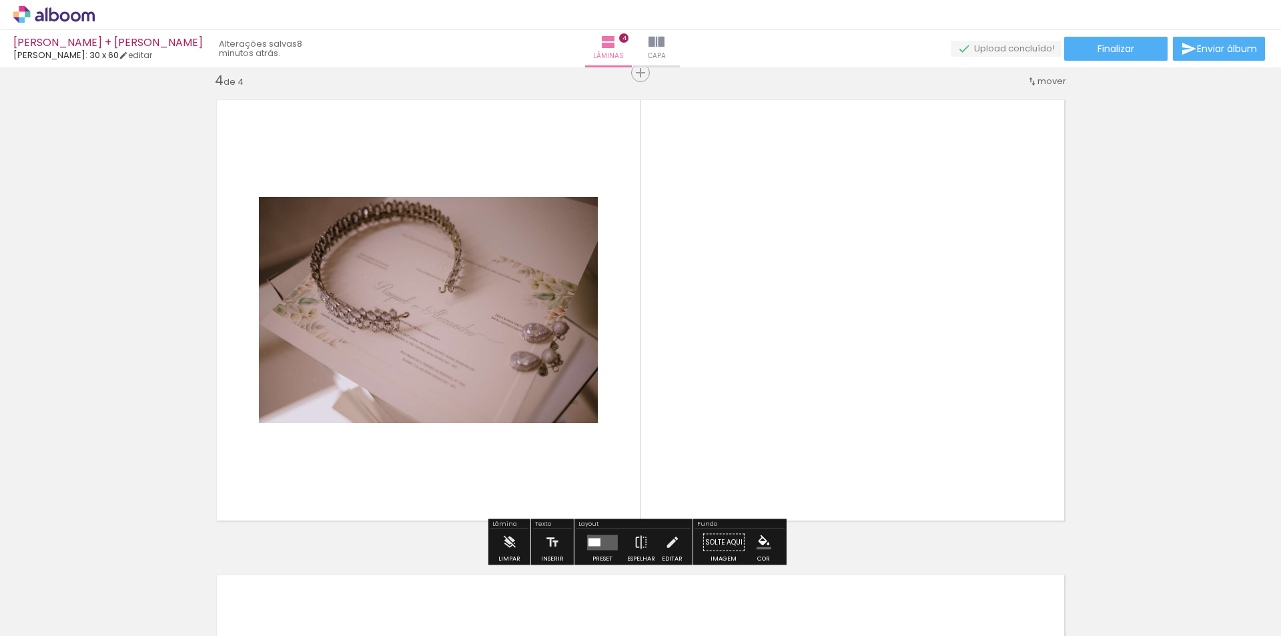
scroll to position [1443, 0]
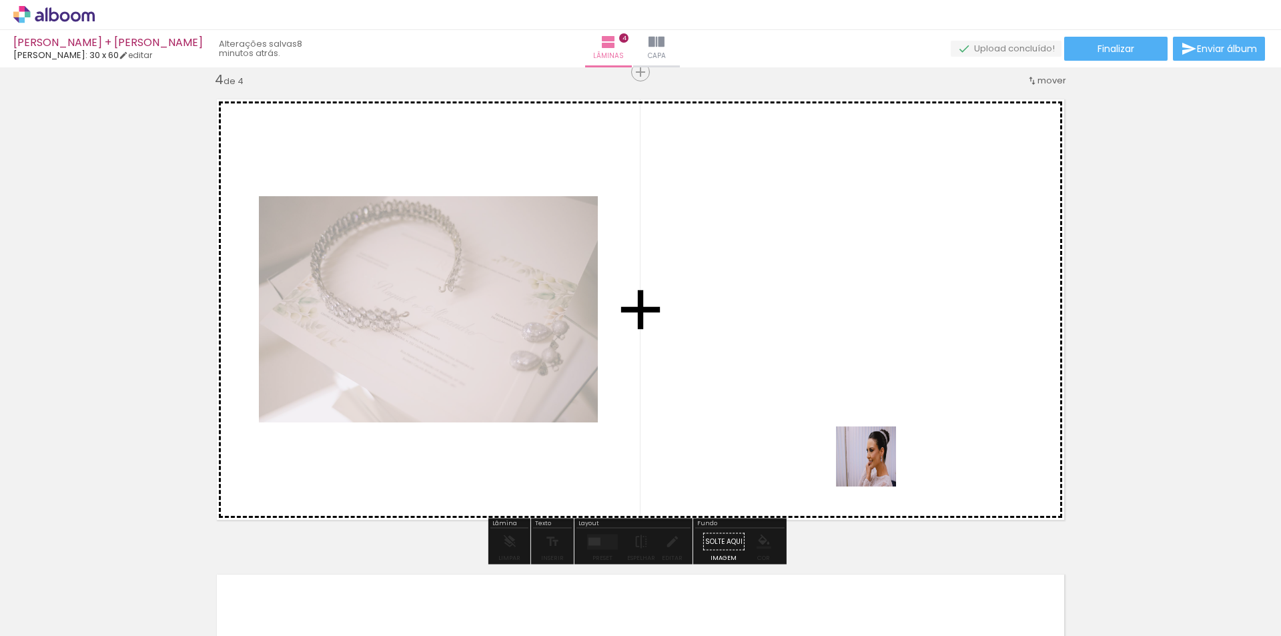
drag, startPoint x: 876, startPoint y: 466, endPoint x: 933, endPoint y: 526, distance: 82.6
click at [819, 323] on quentale-workspace at bounding box center [640, 318] width 1281 height 636
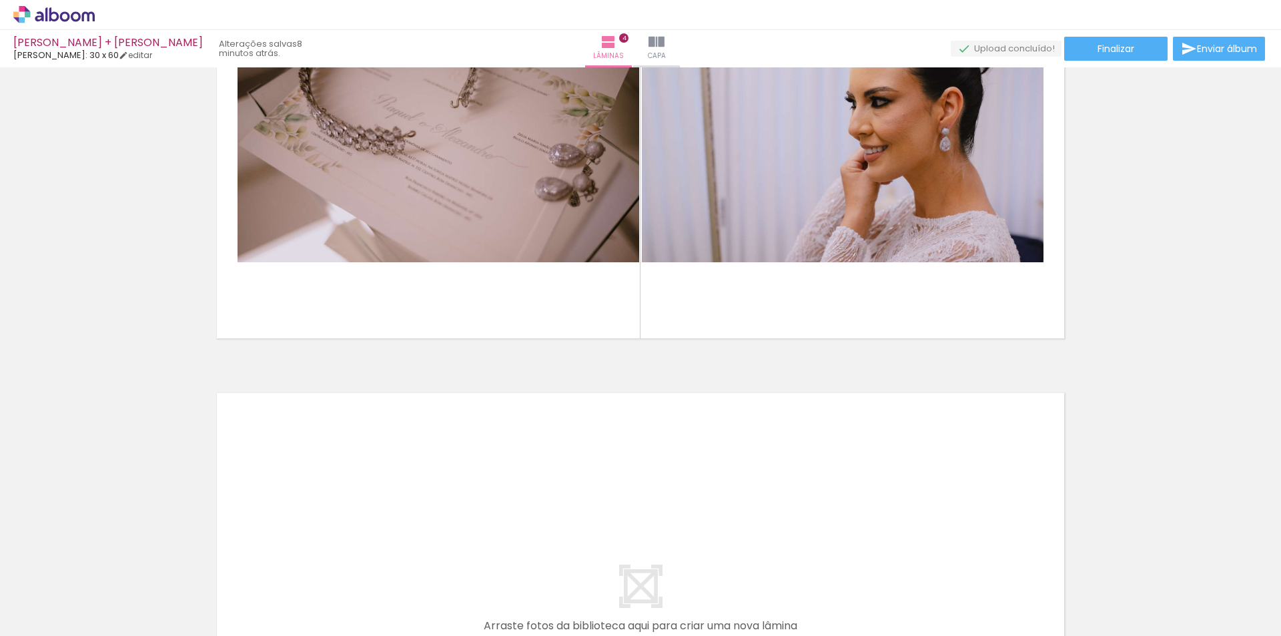
scroll to position [1776, 0]
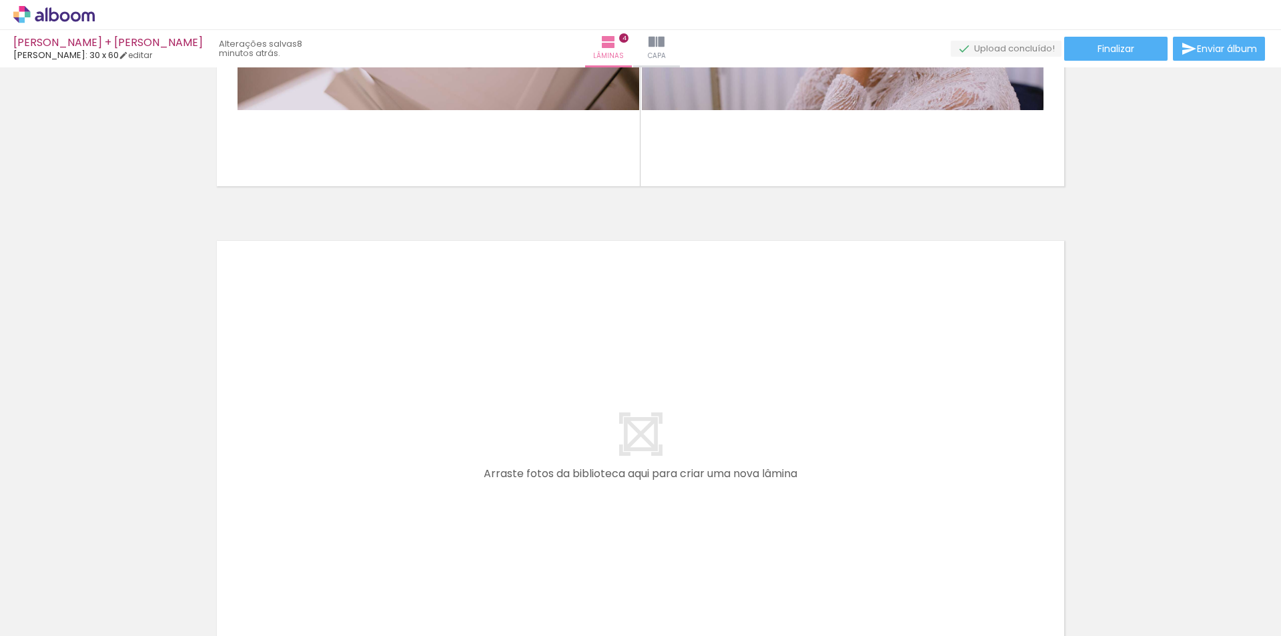
drag, startPoint x: 514, startPoint y: 612, endPoint x: 398, endPoint y: 403, distance: 239.0
click at [398, 403] on quentale-workspace at bounding box center [640, 318] width 1281 height 636
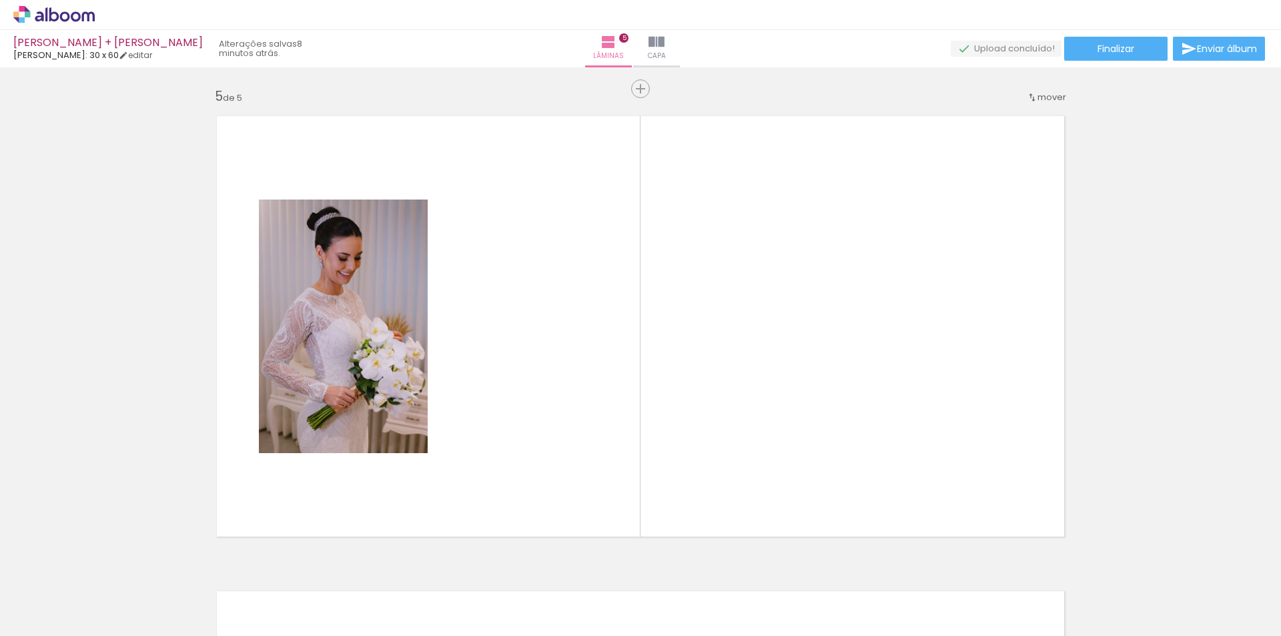
scroll to position [1918, 0]
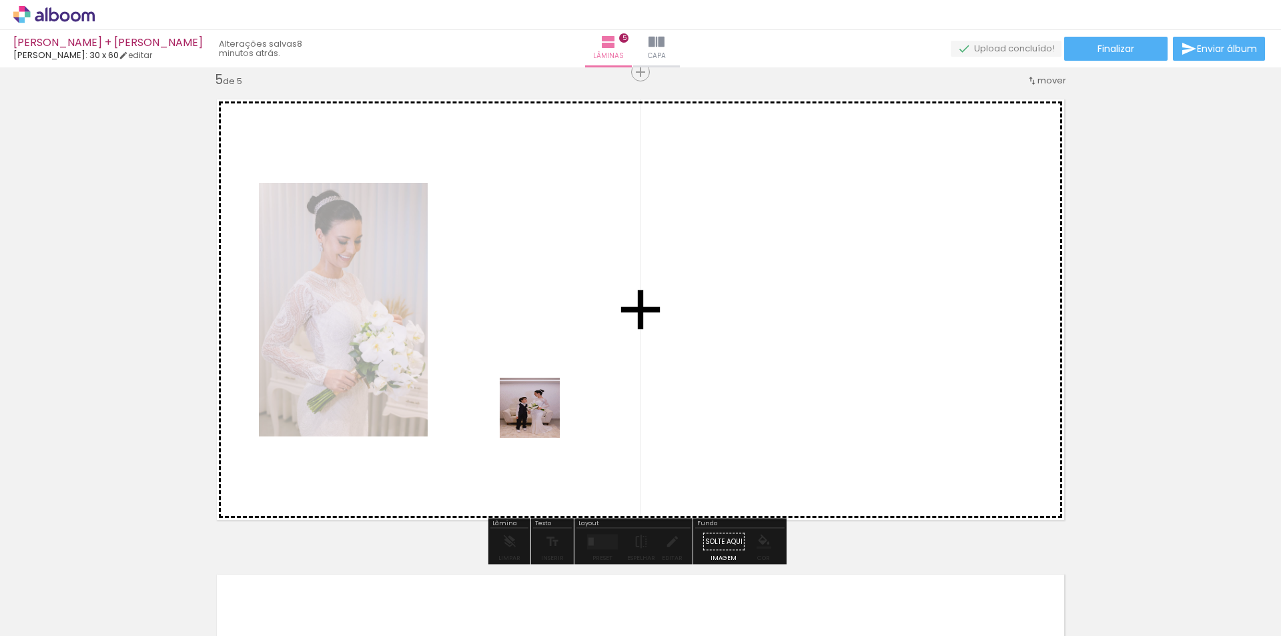
drag, startPoint x: 585, startPoint y: 597, endPoint x: 540, endPoint y: 418, distance: 185.0
click at [540, 418] on quentale-workspace at bounding box center [640, 318] width 1281 height 636
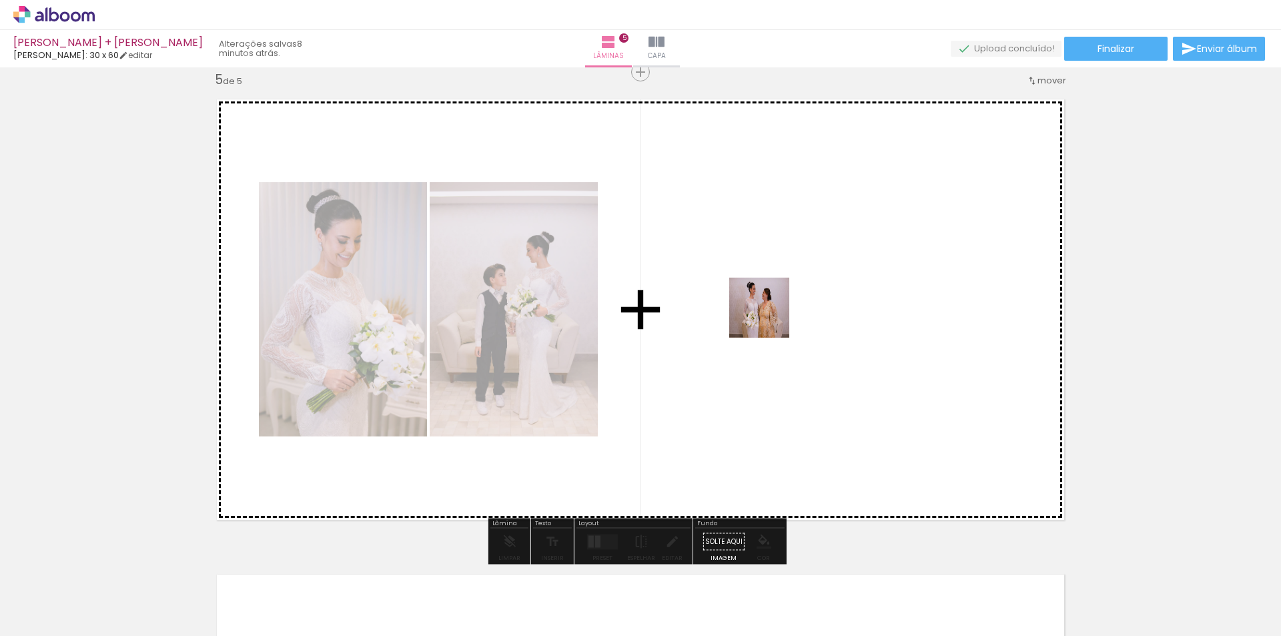
drag, startPoint x: 697, startPoint y: 512, endPoint x: 762, endPoint y: 550, distance: 75.1
click at [769, 318] on quentale-workspace at bounding box center [640, 318] width 1281 height 636
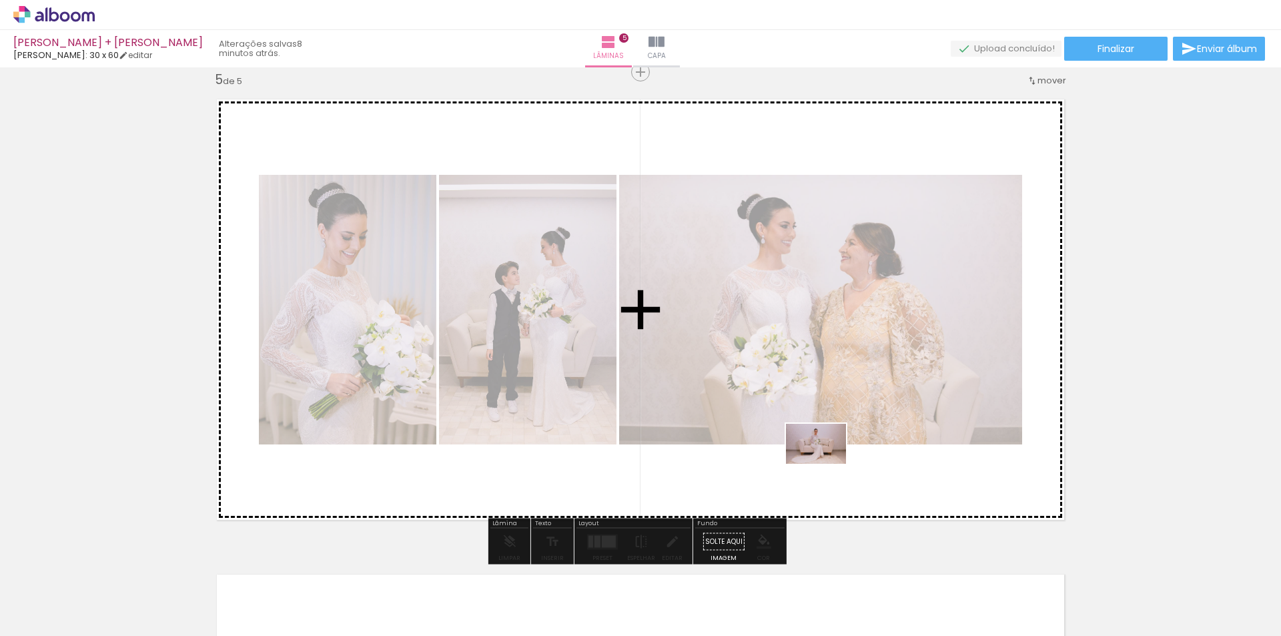
drag, startPoint x: 782, startPoint y: 540, endPoint x: 826, endPoint y: 472, distance: 81.6
click at [826, 468] on quentale-workspace at bounding box center [640, 318] width 1281 height 636
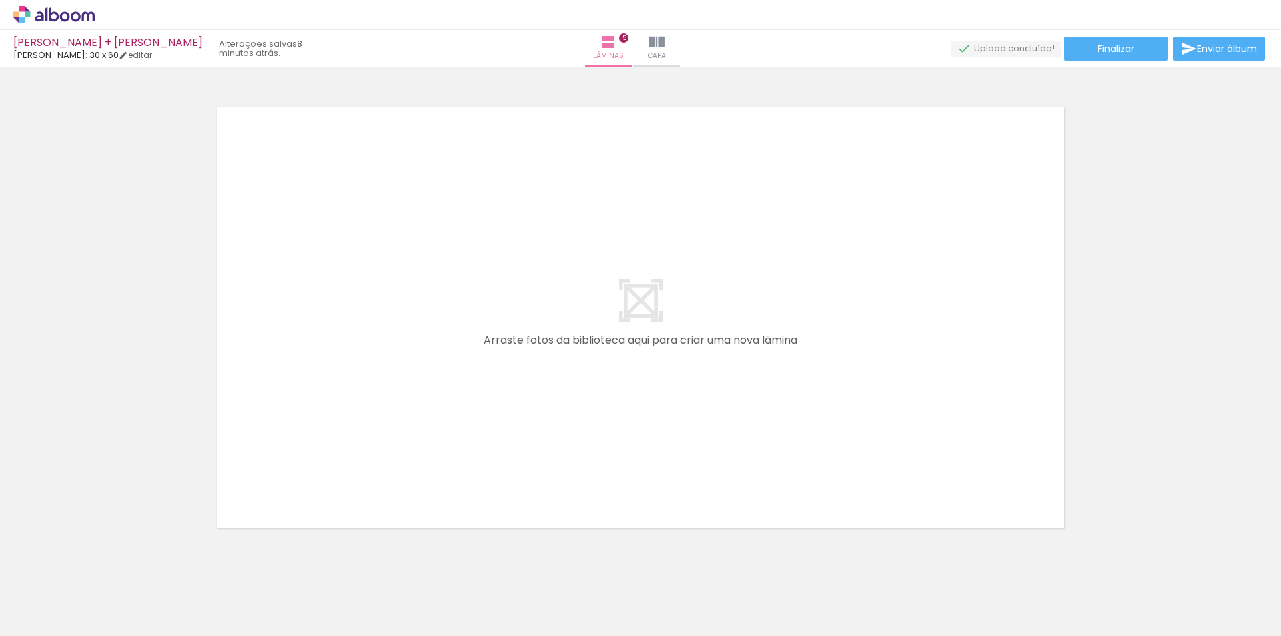
scroll to position [0, 911]
drag, startPoint x: 422, startPoint y: 580, endPoint x: 452, endPoint y: 538, distance: 51.3
click at [426, 400] on quentale-workspace at bounding box center [640, 318] width 1281 height 636
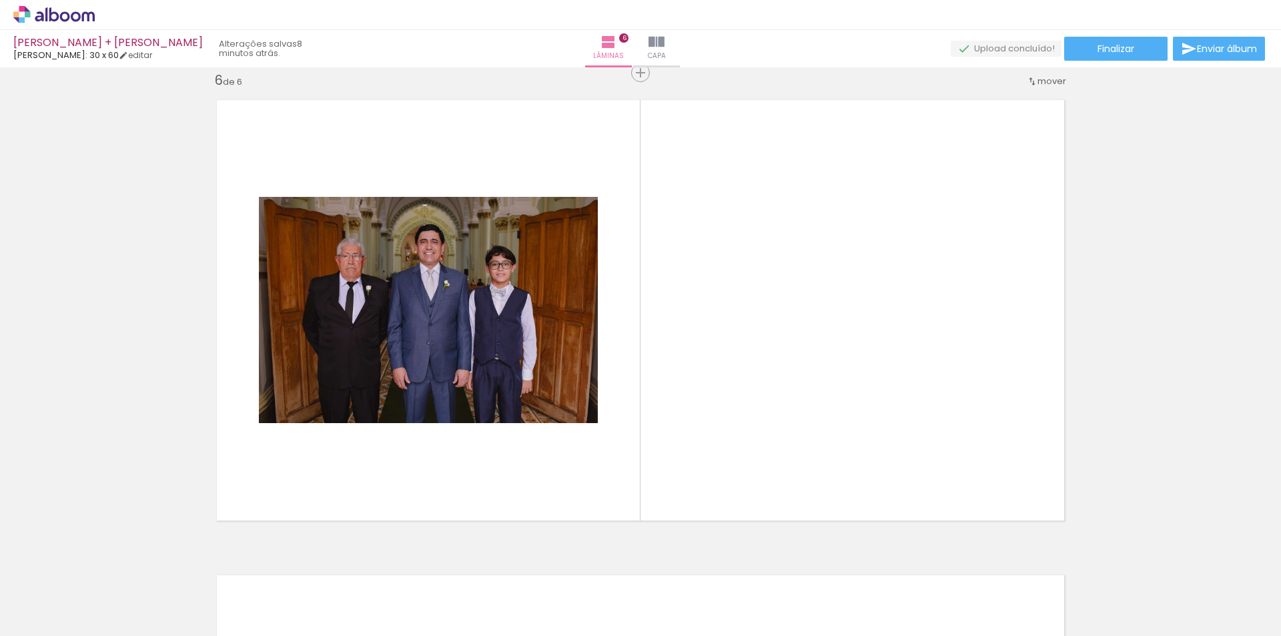
scroll to position [2393, 0]
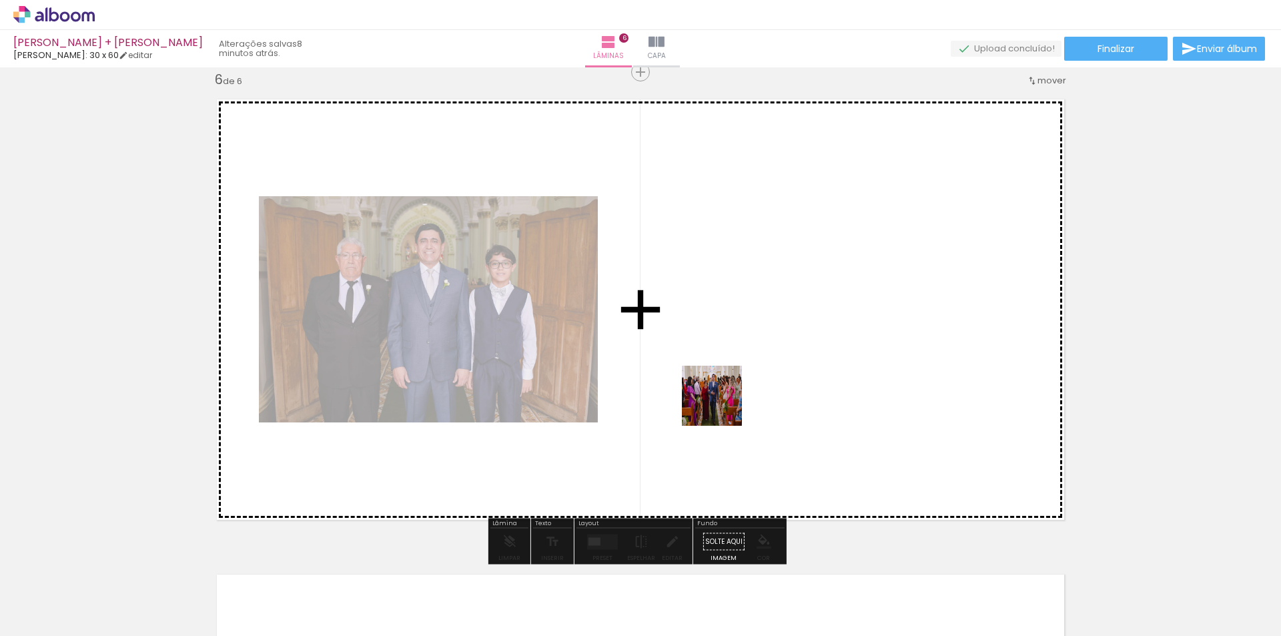
click at [723, 401] on quentale-workspace at bounding box center [640, 318] width 1281 height 636
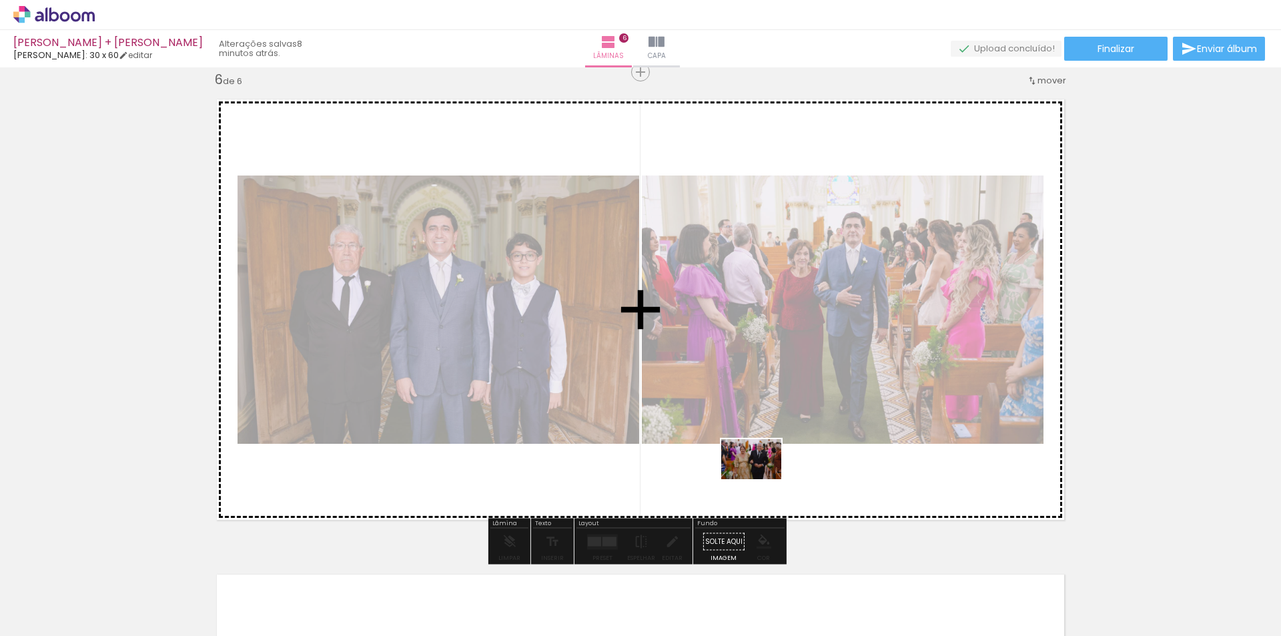
drag, startPoint x: 579, startPoint y: 603, endPoint x: 761, endPoint y: 479, distance: 220.6
click at [761, 479] on quentale-workspace at bounding box center [640, 318] width 1281 height 636
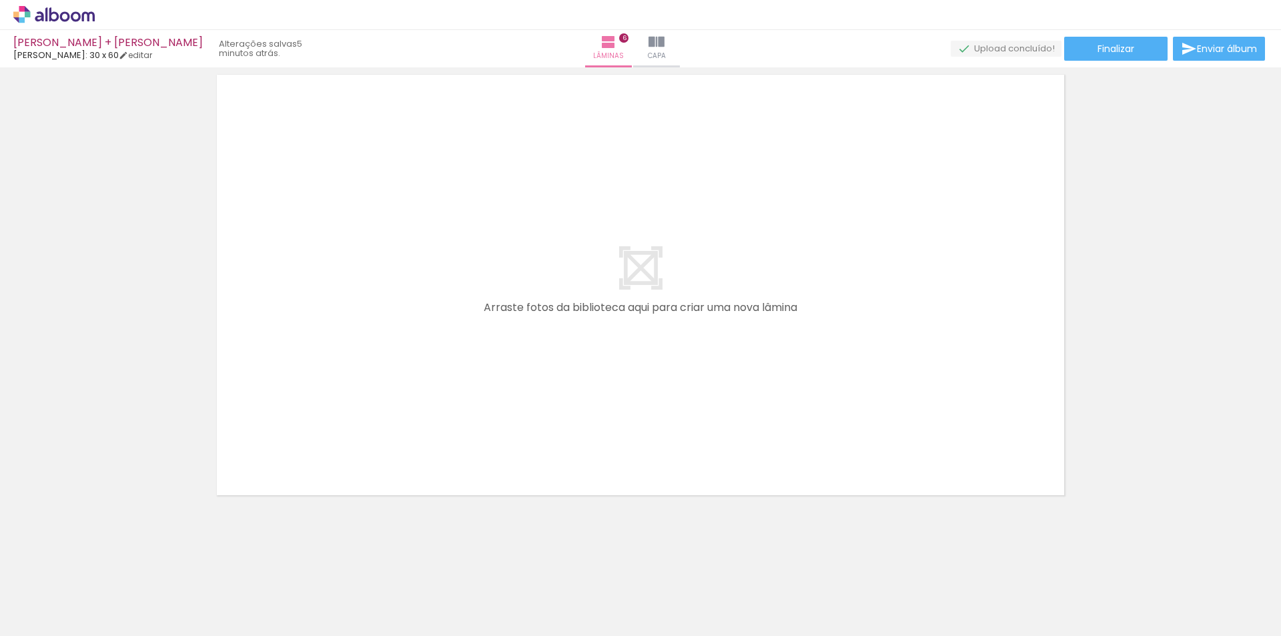
scroll to position [0, 3089]
drag, startPoint x: 657, startPoint y: 594, endPoint x: 492, endPoint y: 322, distance: 317.9
click at [492, 322] on quentale-workspace at bounding box center [640, 318] width 1281 height 636
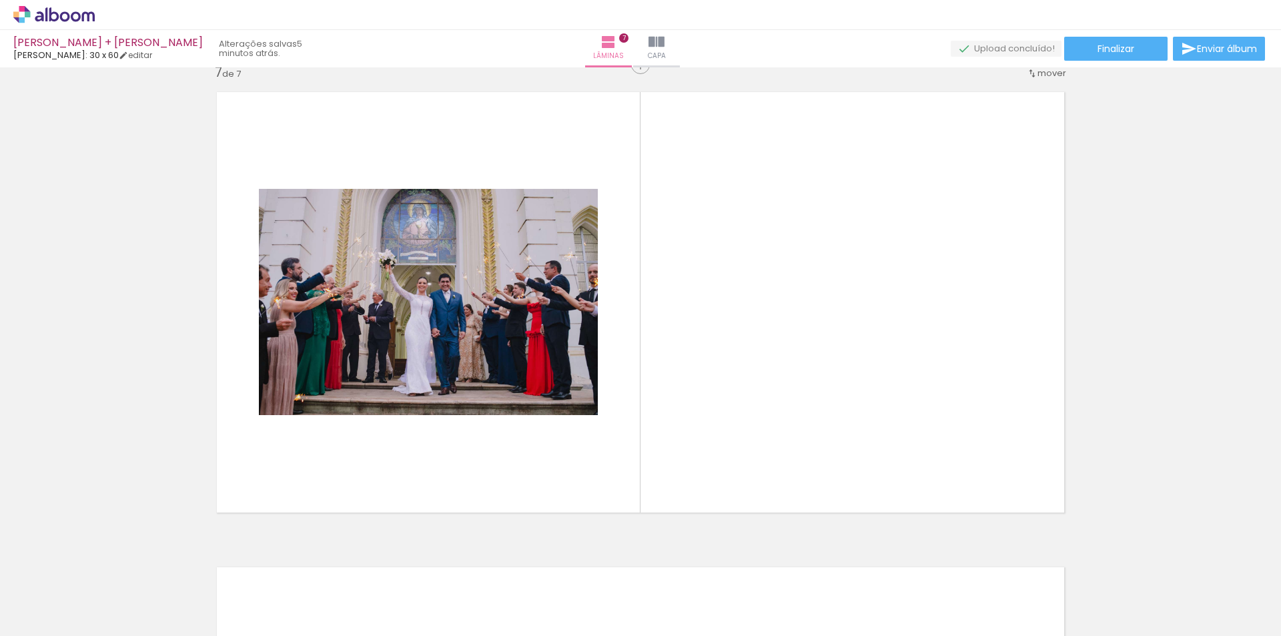
scroll to position [2868, 0]
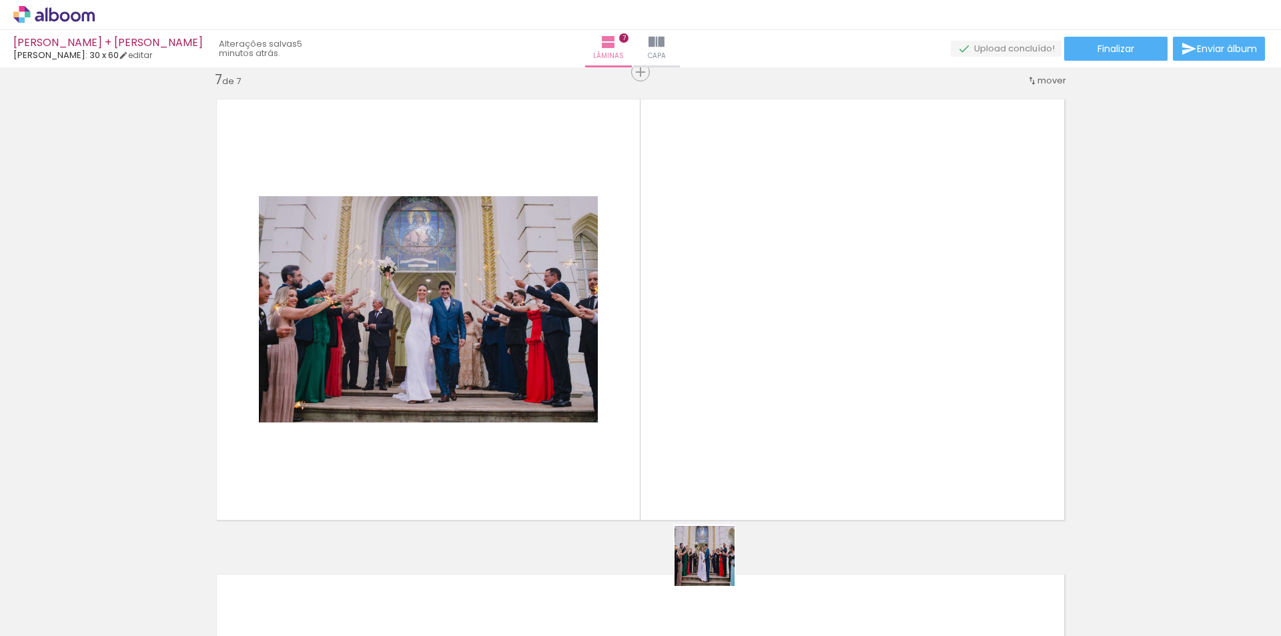
drag, startPoint x: 715, startPoint y: 566, endPoint x: 748, endPoint y: 448, distance: 122.7
click at [707, 337] on quentale-workspace at bounding box center [640, 318] width 1281 height 636
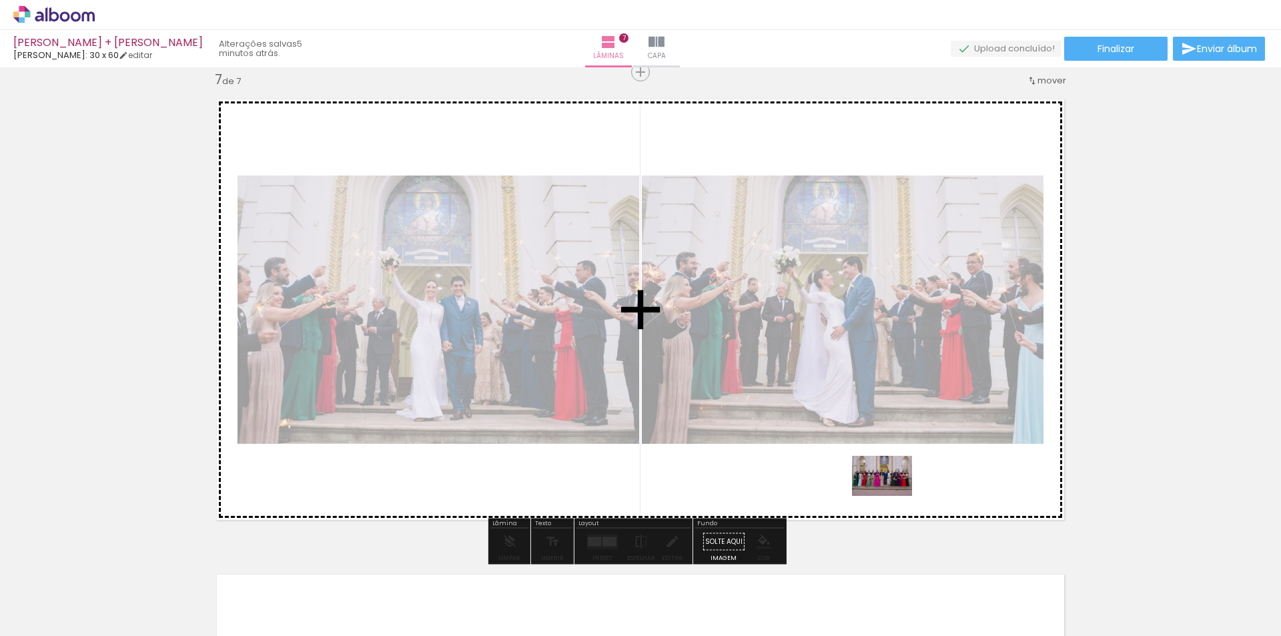
drag, startPoint x: 793, startPoint y: 594, endPoint x: 892, endPoint y: 496, distance: 139.2
click at [892, 496] on quentale-workspace at bounding box center [640, 318] width 1281 height 636
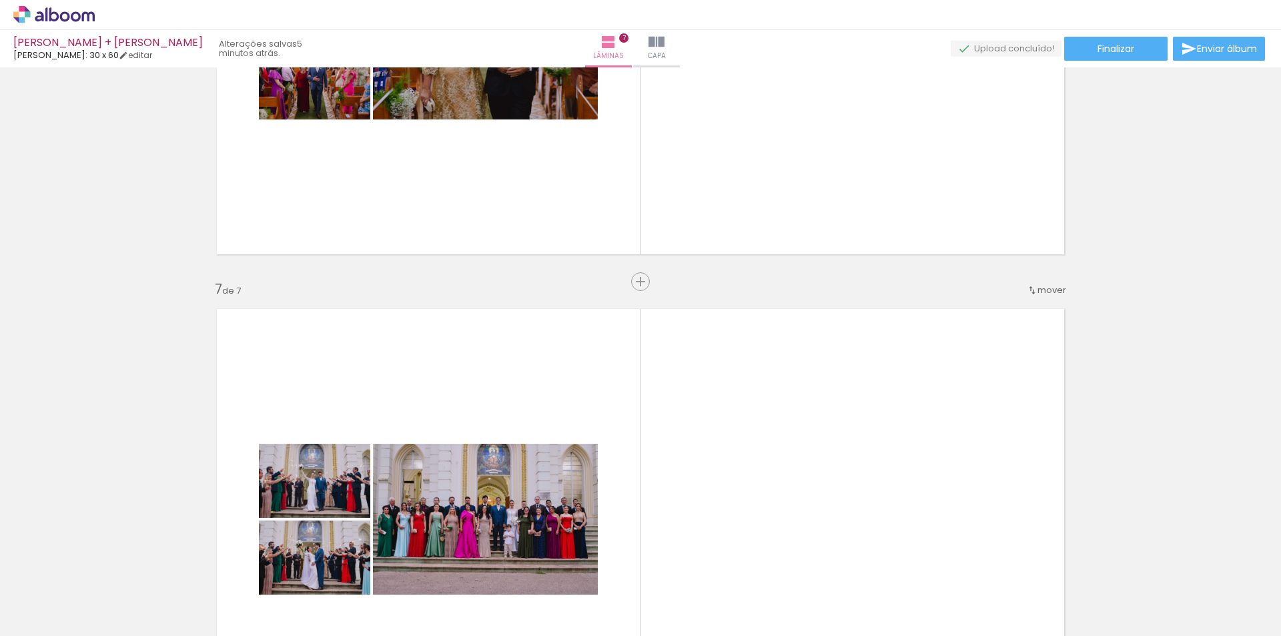
scroll to position [2534, 0]
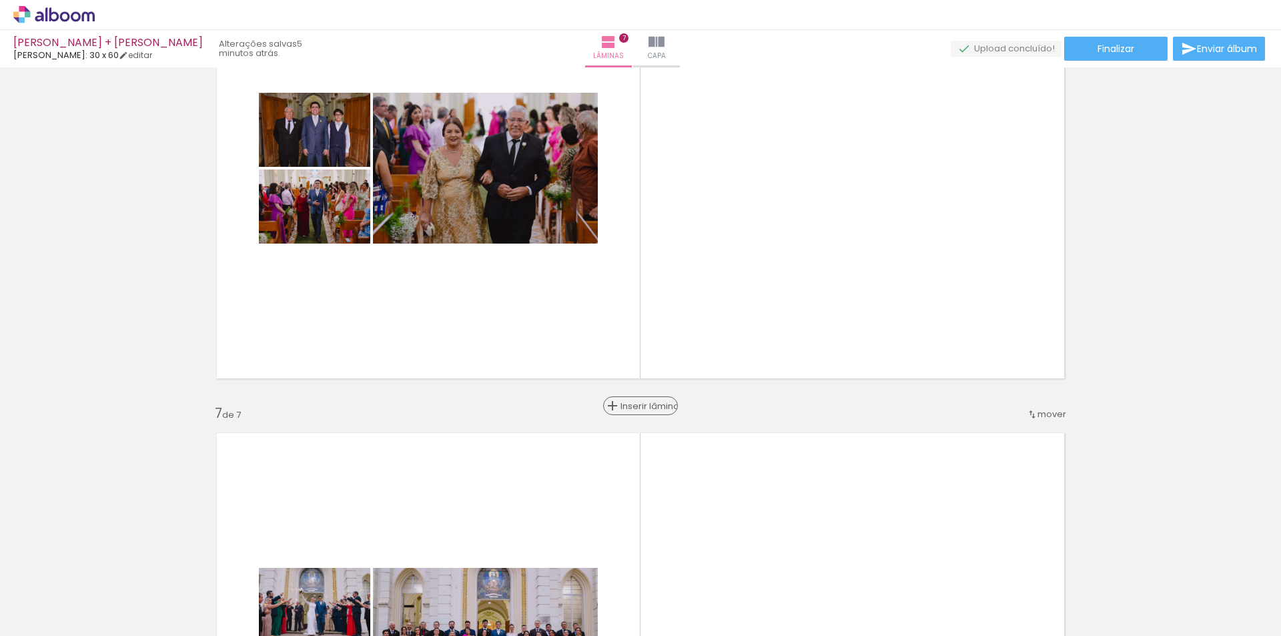
click at [638, 404] on span "Inserir lâmina" at bounding box center [647, 406] width 52 height 9
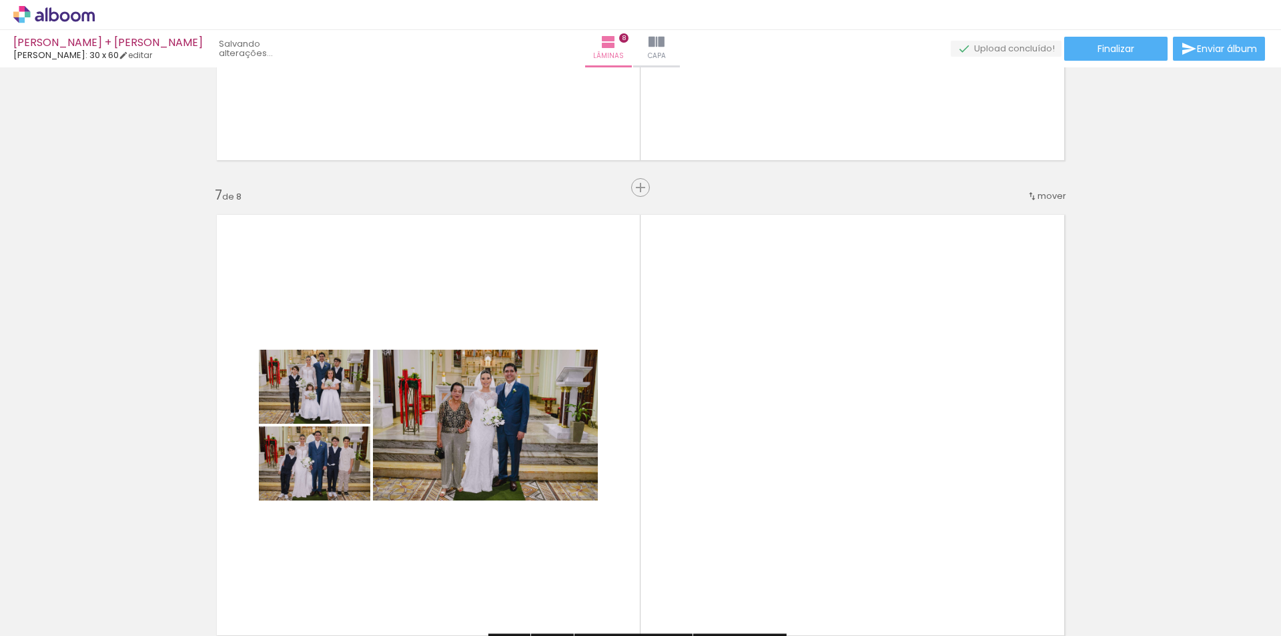
scroll to position [2734, 0]
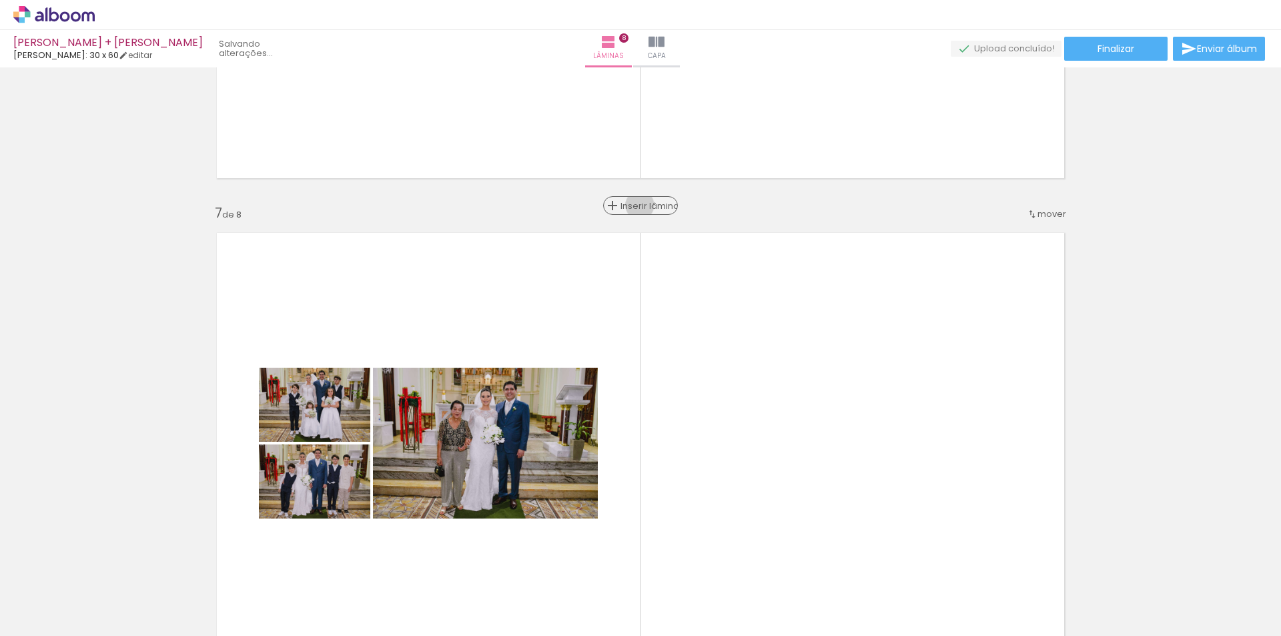
click at [639, 205] on span "Inserir lâmina" at bounding box center [647, 206] width 52 height 9
